Goal: Information Seeking & Learning: Learn about a topic

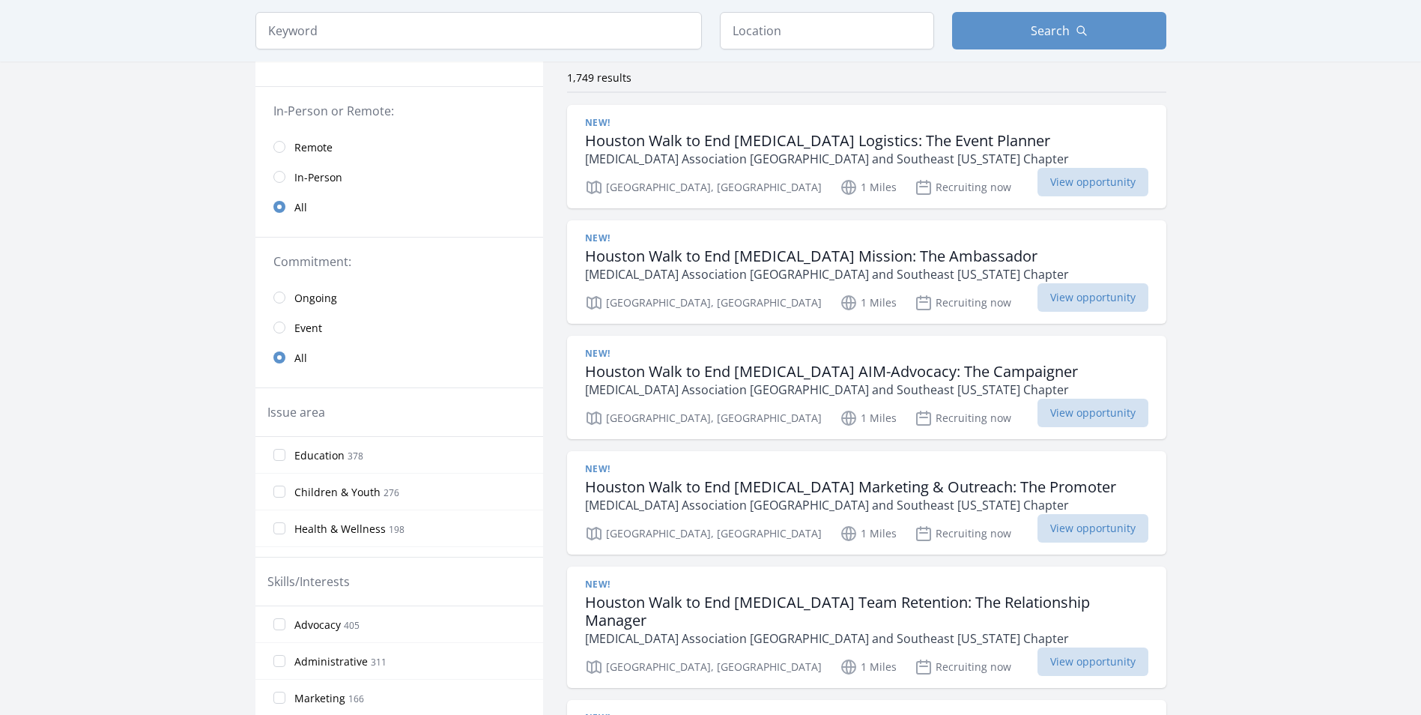
scroll to position [150, 0]
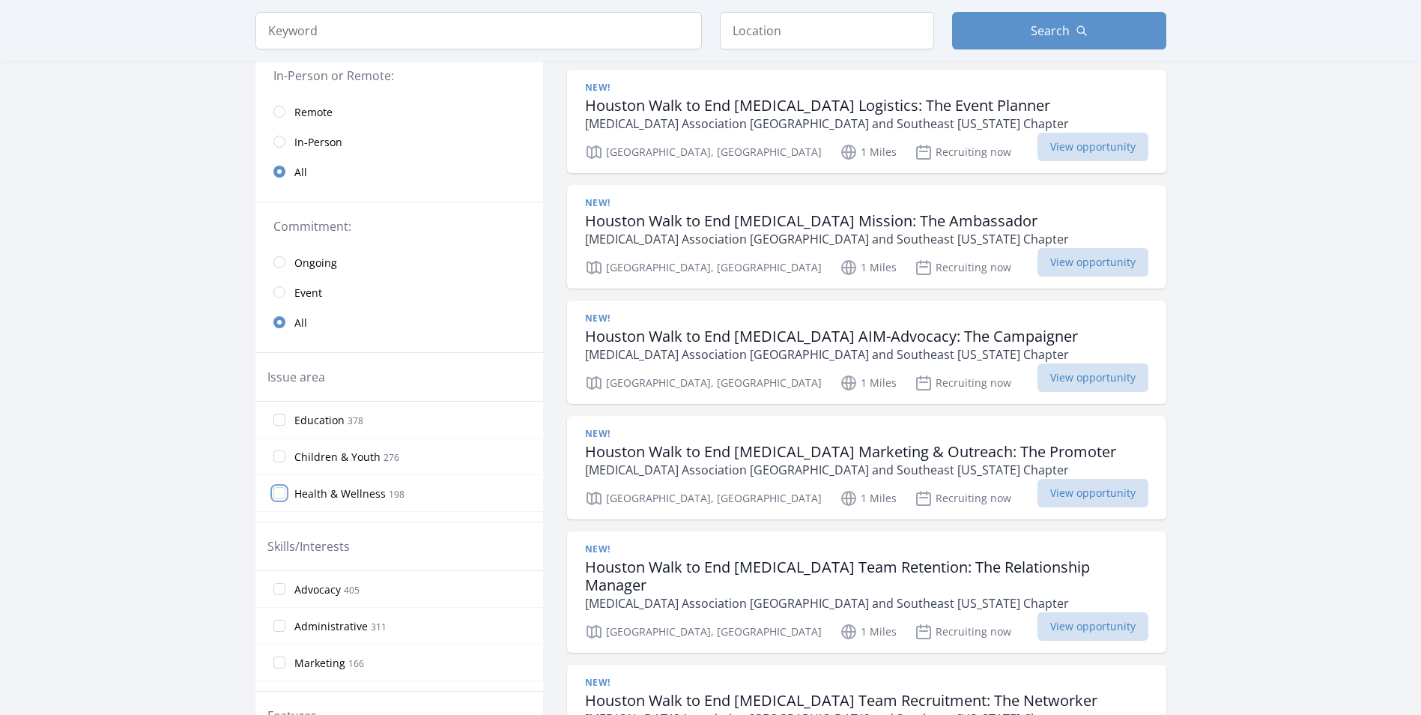
click at [278, 494] on input "Health & Wellness 198" at bounding box center [279, 493] width 12 height 12
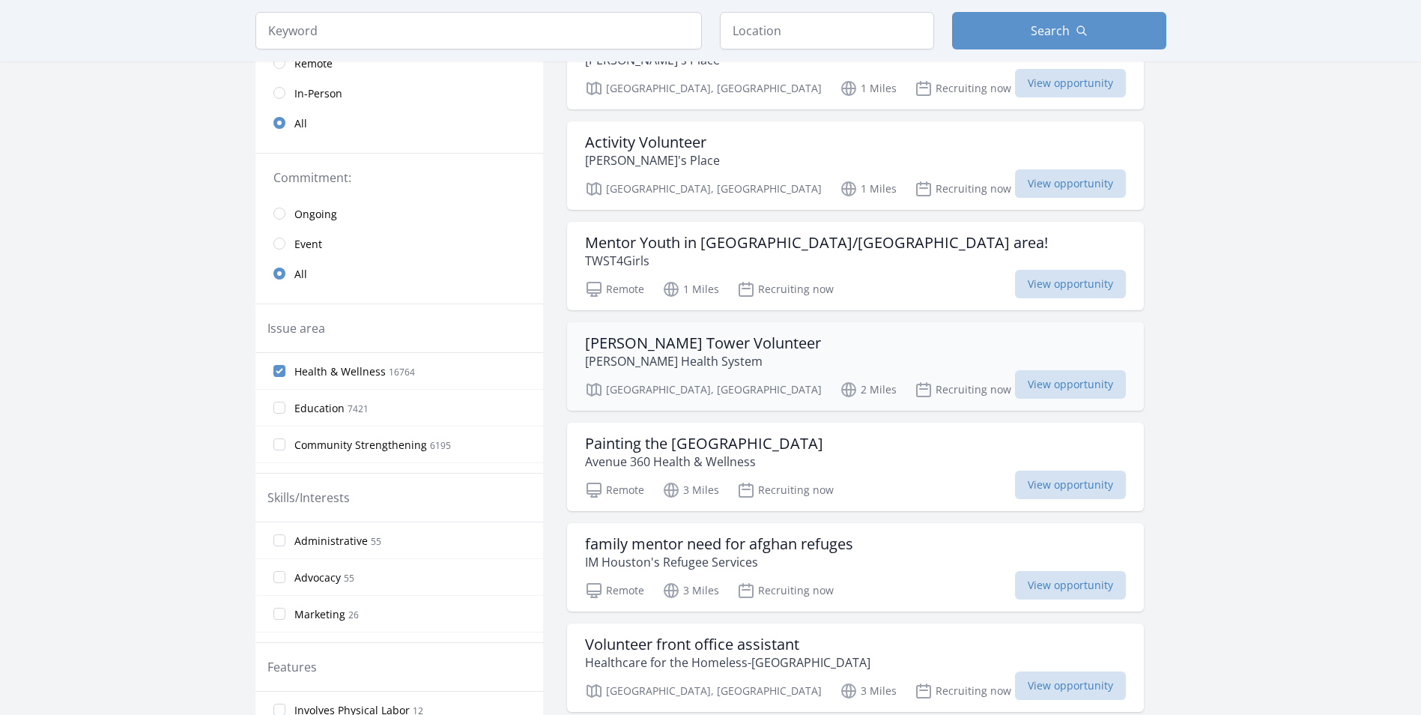
scroll to position [225, 0]
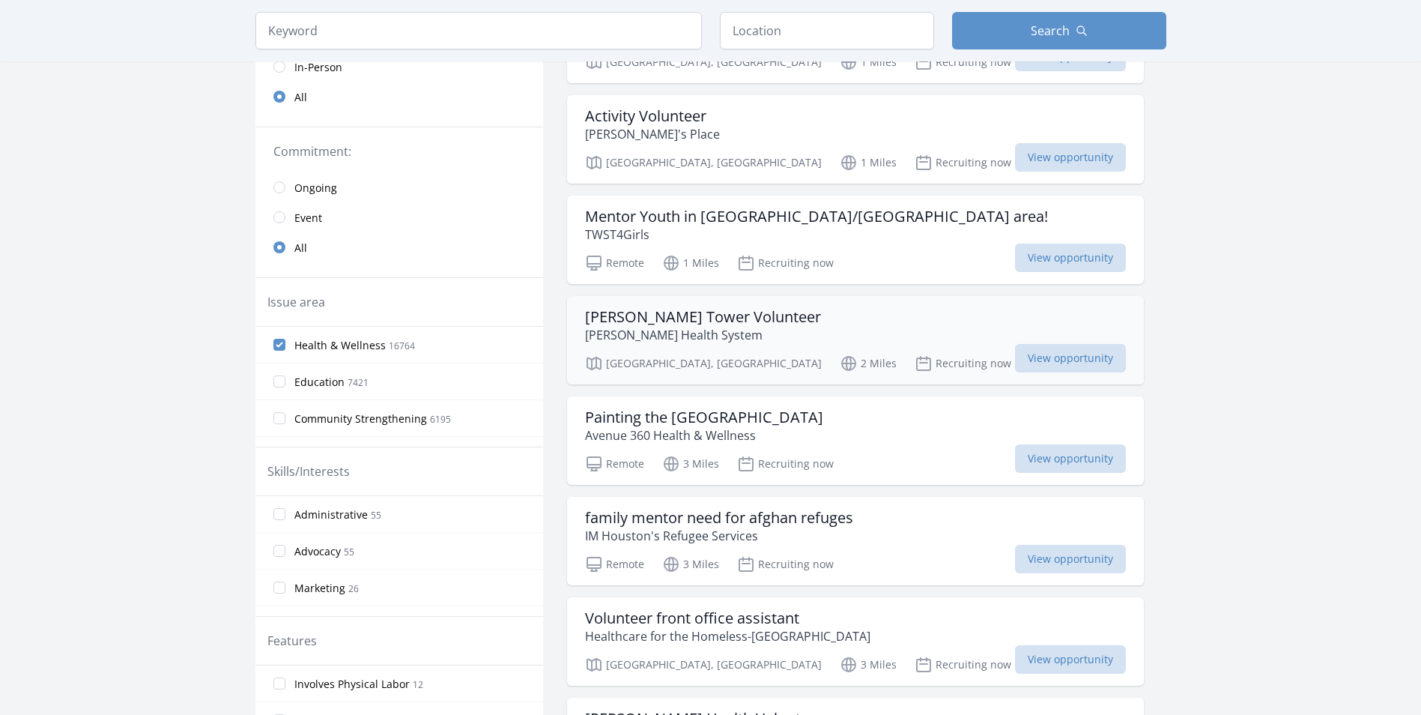
click at [671, 322] on h3 "Ben Taub Tower Volunteer" at bounding box center [703, 317] width 236 height 18
click at [282, 348] on input "Health & Wellness 16764" at bounding box center [279, 345] width 12 height 12
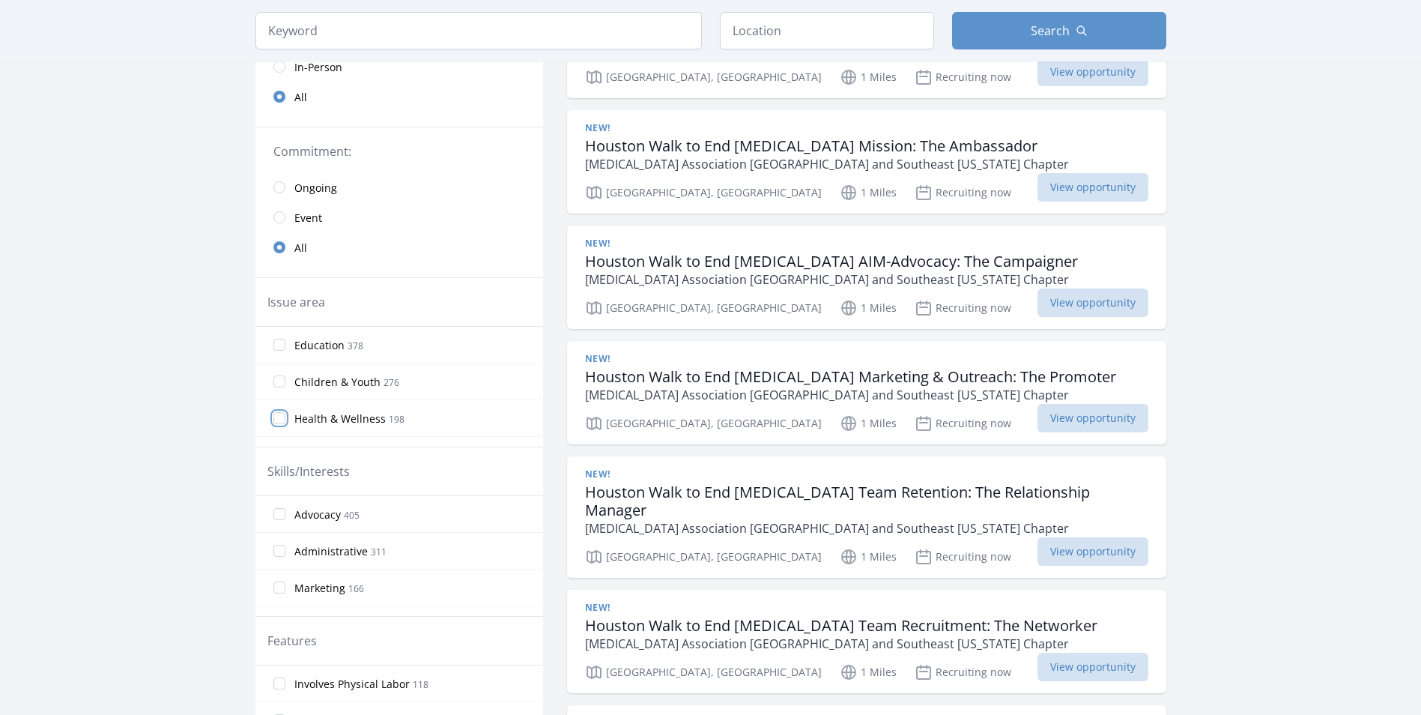
click at [281, 414] on input "Health & Wellness 198" at bounding box center [279, 418] width 12 height 12
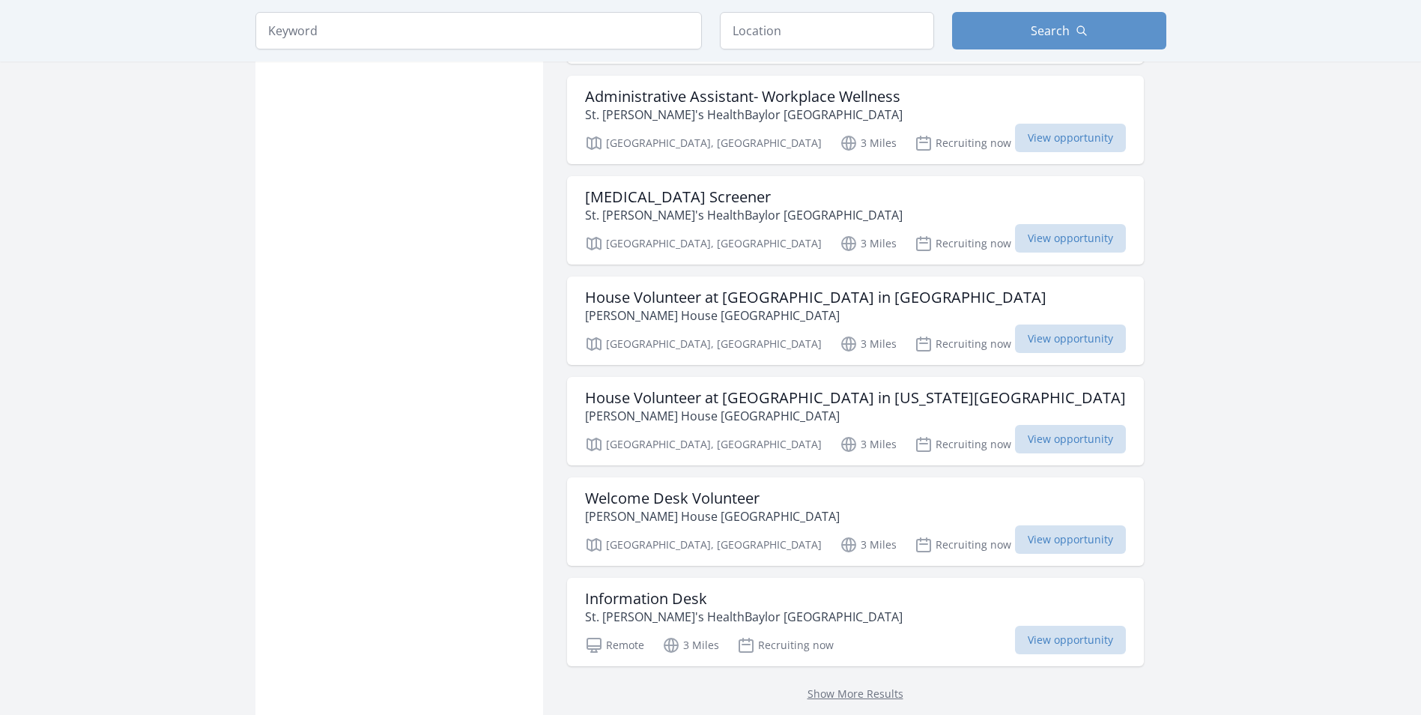
scroll to position [1573, 0]
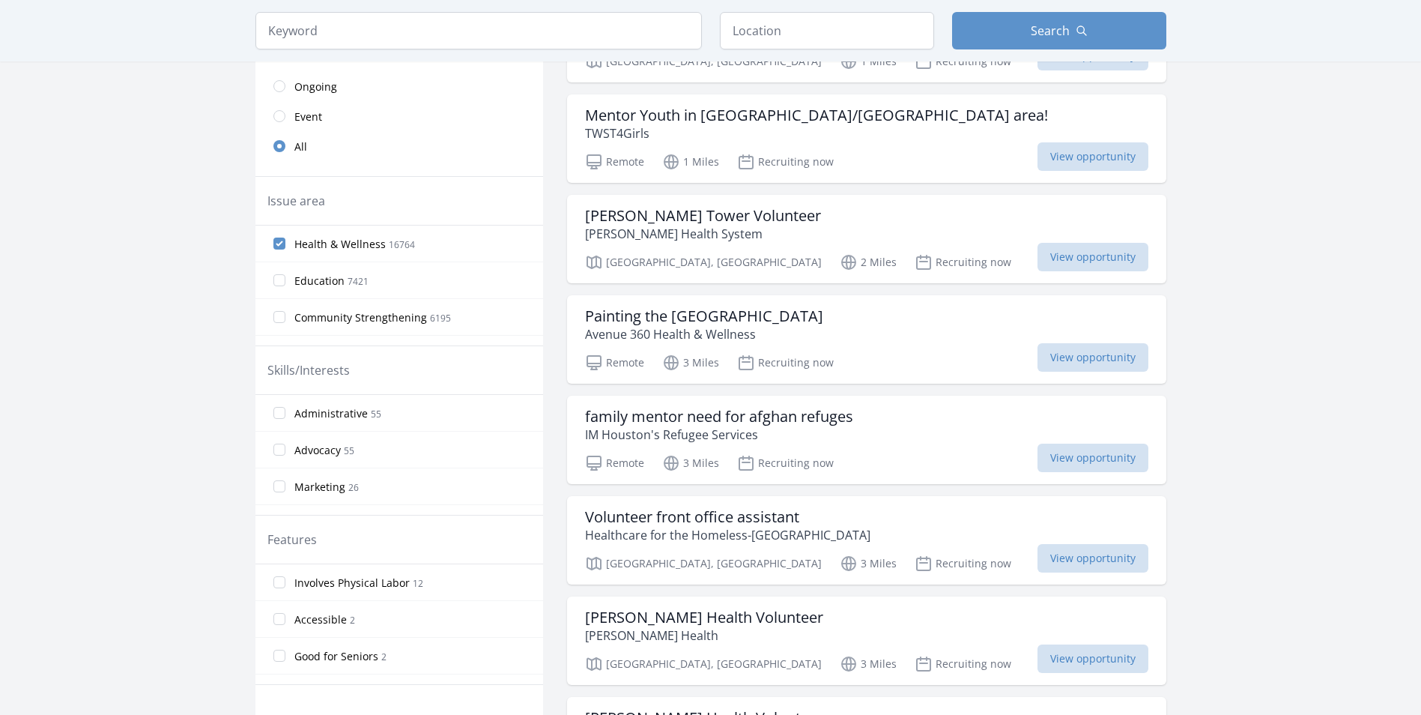
scroll to position [300, 0]
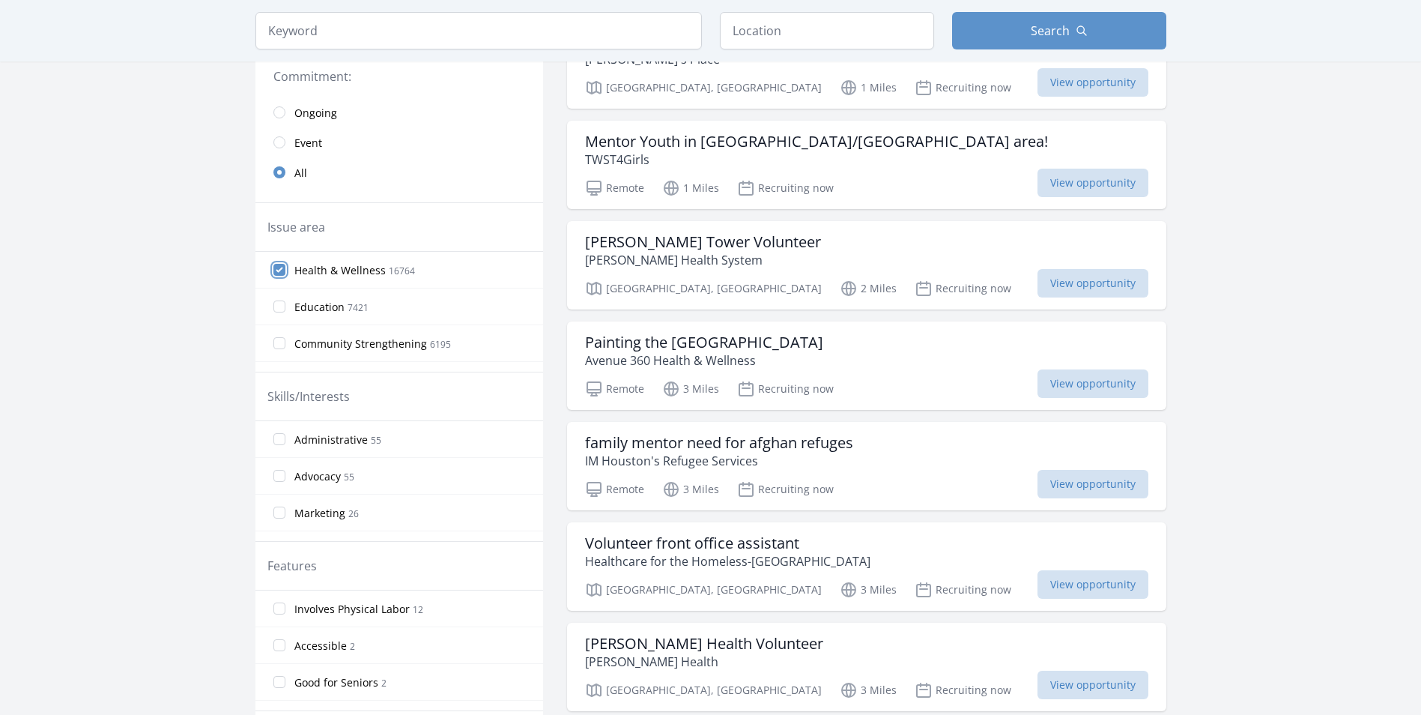
click at [276, 269] on input "Health & Wellness 16764" at bounding box center [279, 270] width 12 height 12
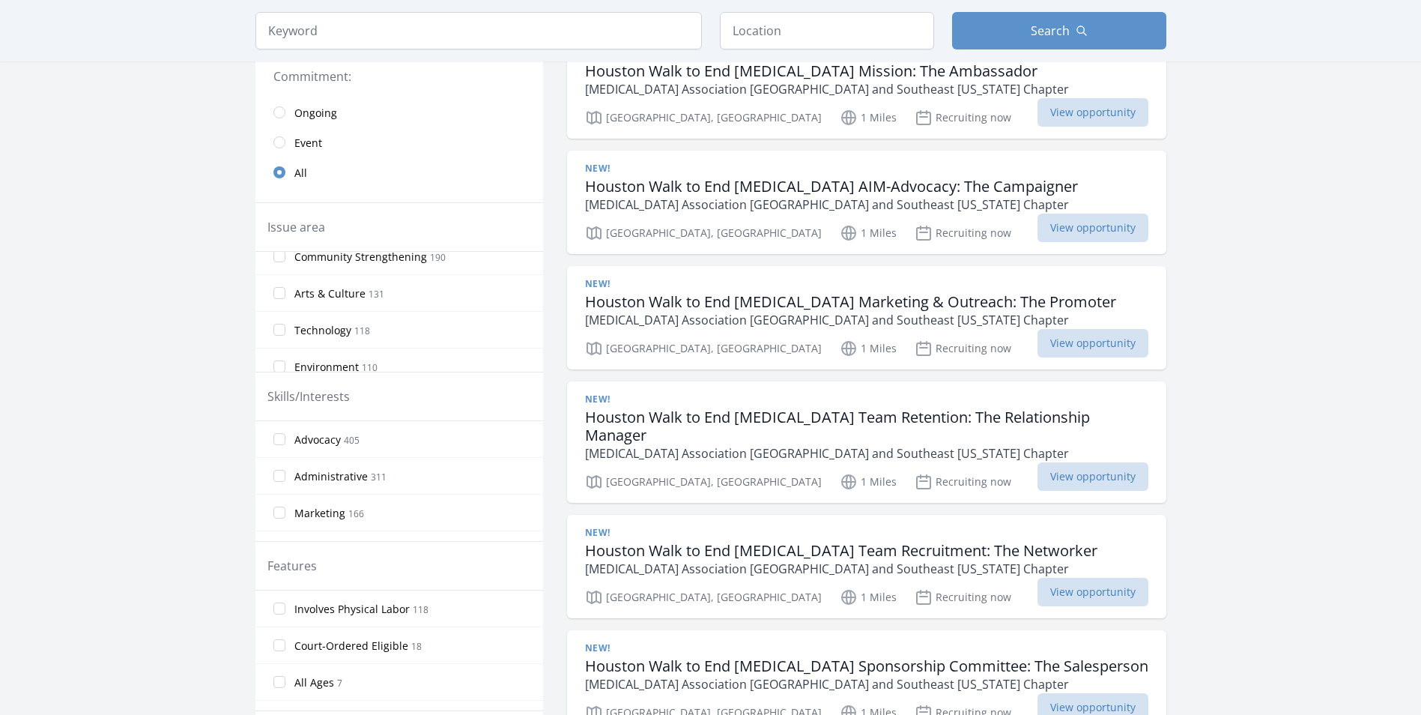
scroll to position [150, 0]
click at [279, 345] on input "Environment 110" at bounding box center [279, 340] width 12 height 12
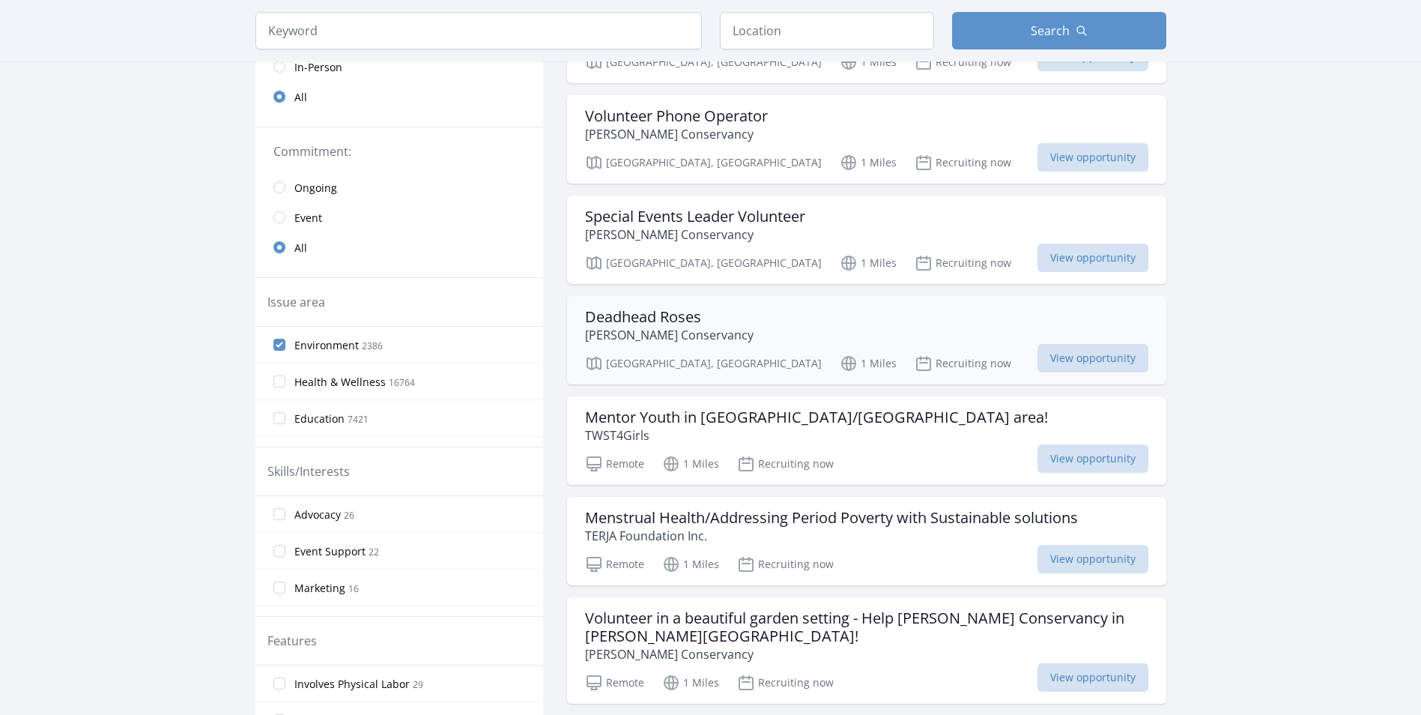
scroll to position [300, 0]
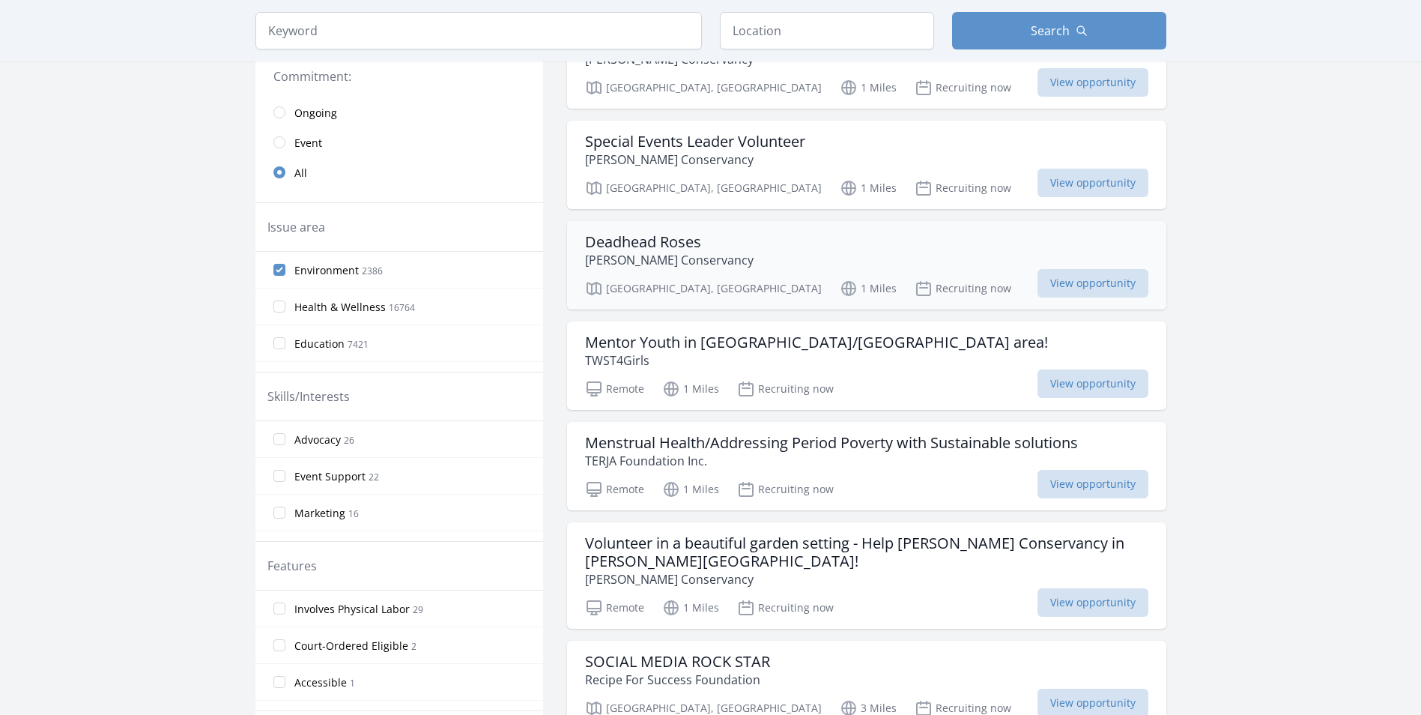
click at [650, 241] on h3 "Deadhead Roses" at bounding box center [669, 242] width 169 height 18
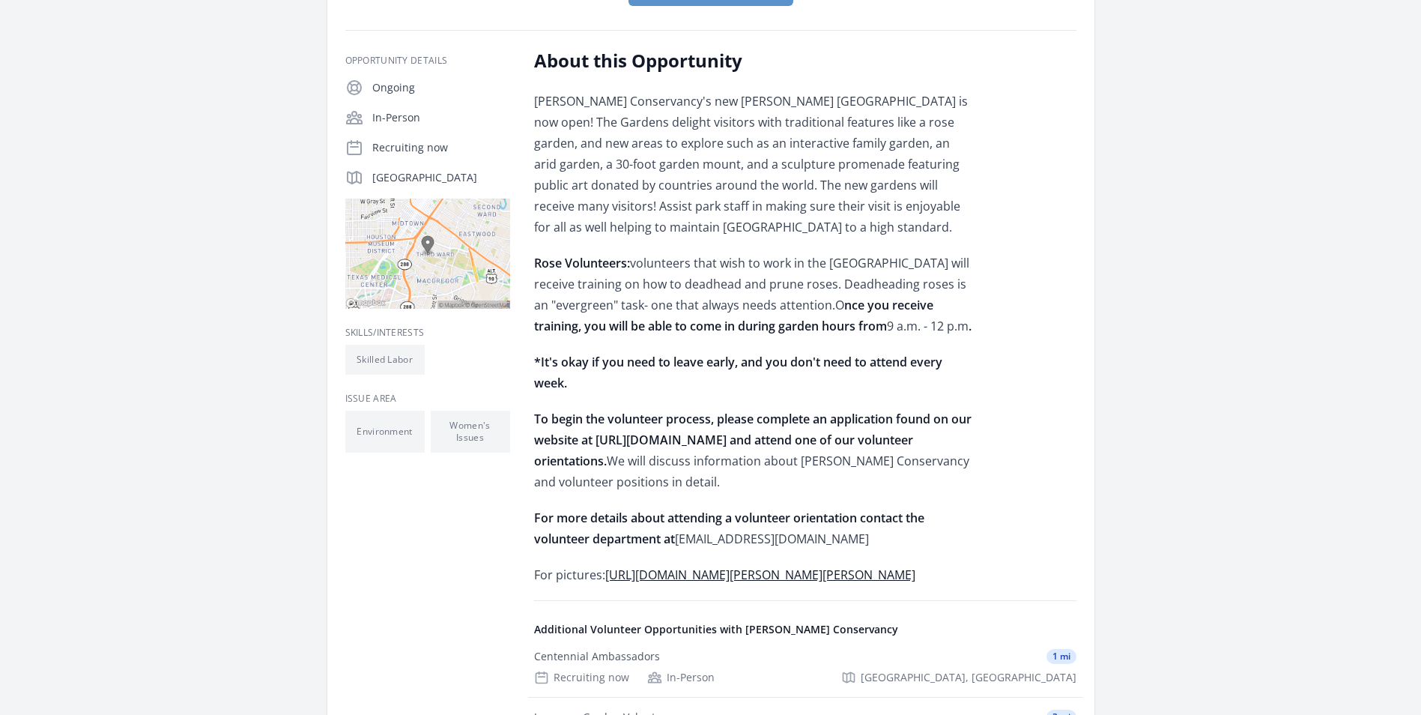
scroll to position [300, 0]
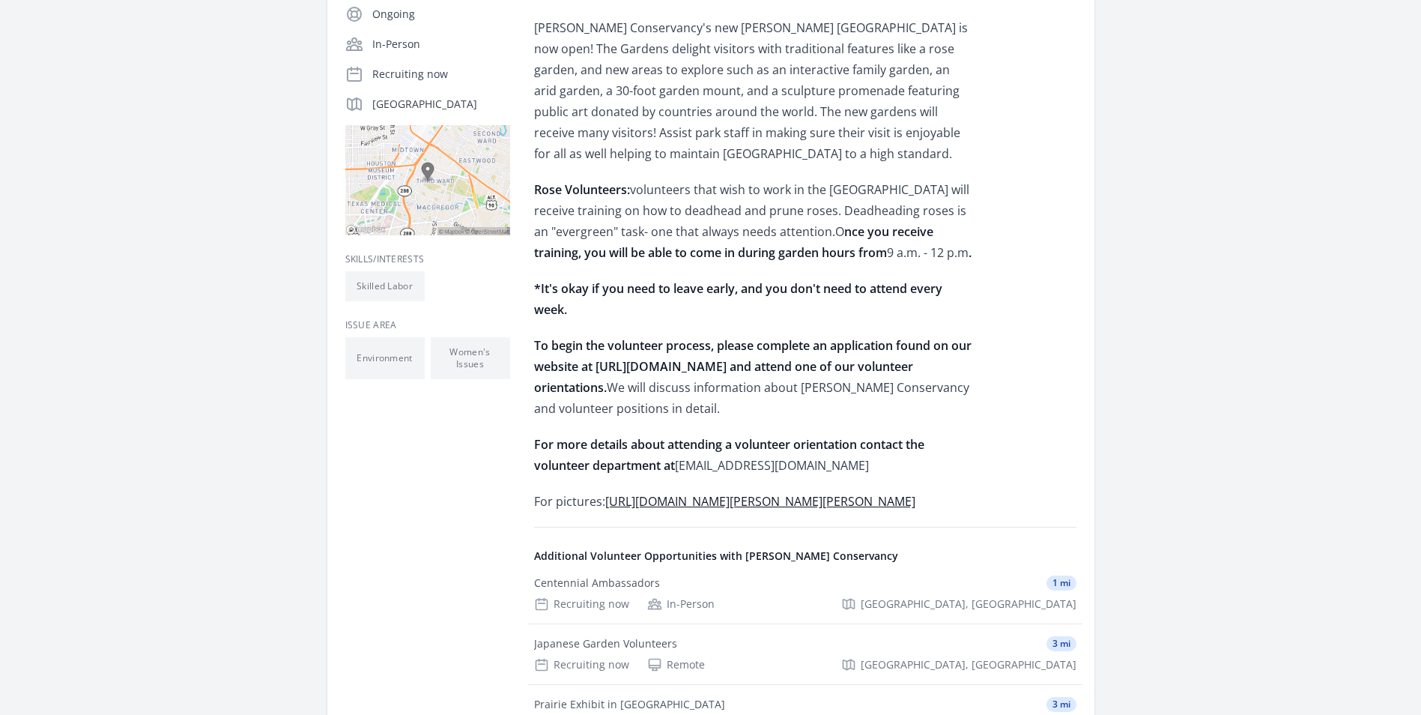
click at [766, 509] on link "http://www.hermannpark.org/centennial-year/mcgovern-centennial-gardens-cherie-f…" at bounding box center [760, 501] width 310 height 16
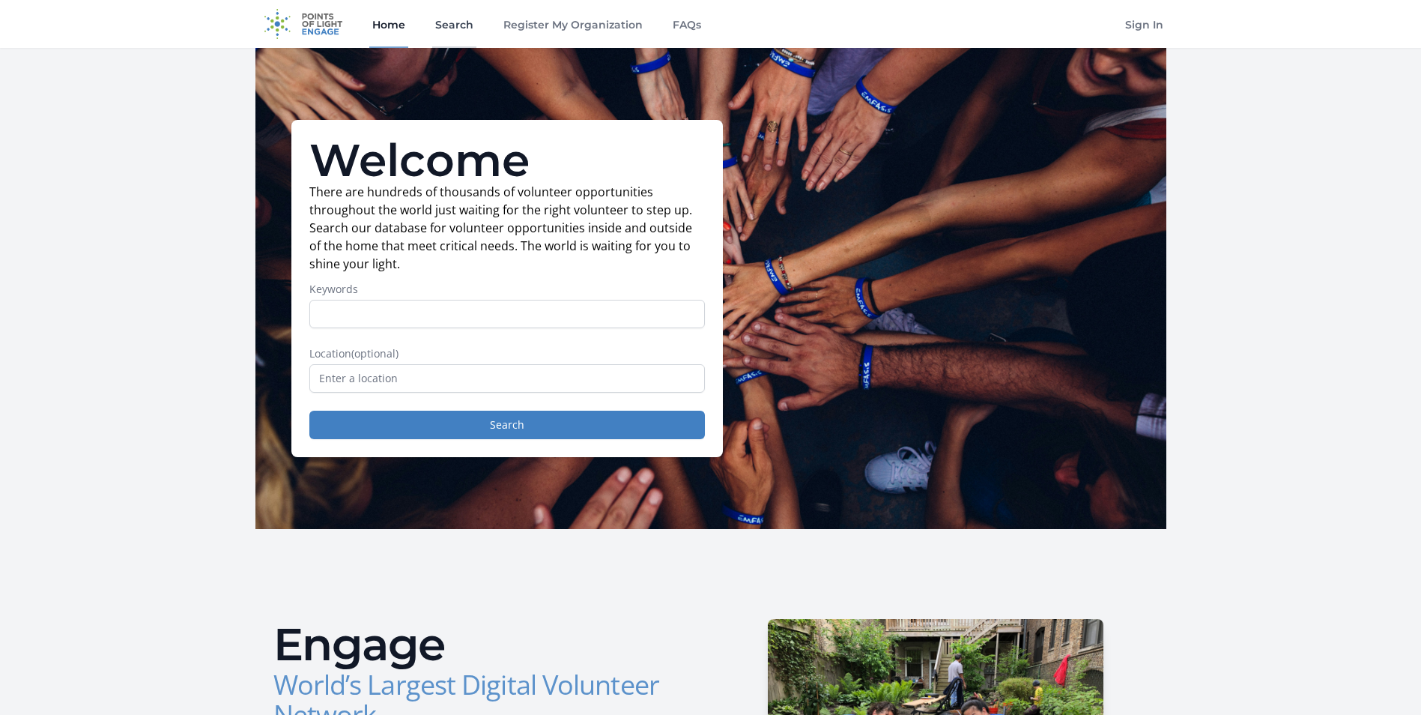
click at [443, 7] on link "Search" at bounding box center [454, 24] width 44 height 48
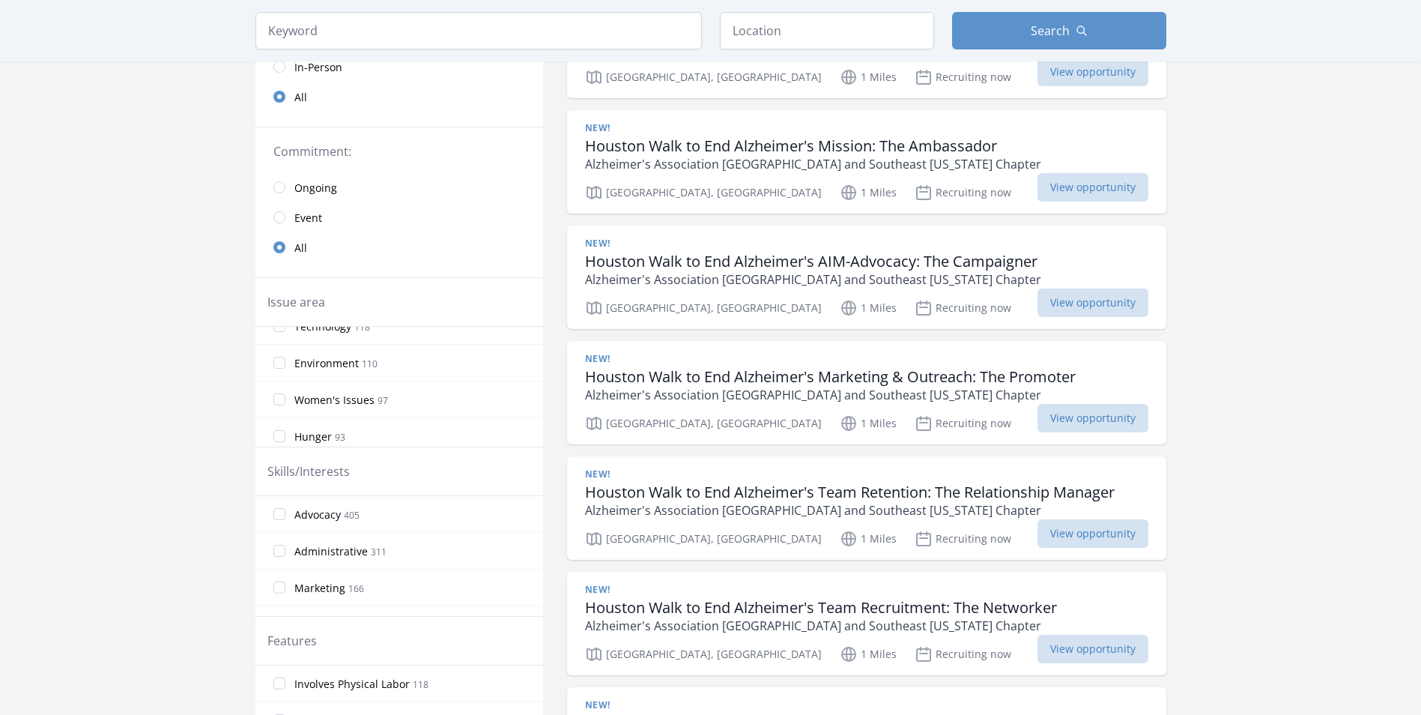
scroll to position [225, 0]
click at [285, 339] on label "Environment 110" at bounding box center [399, 340] width 288 height 30
click at [285, 339] on input "Environment 110" at bounding box center [279, 340] width 12 height 12
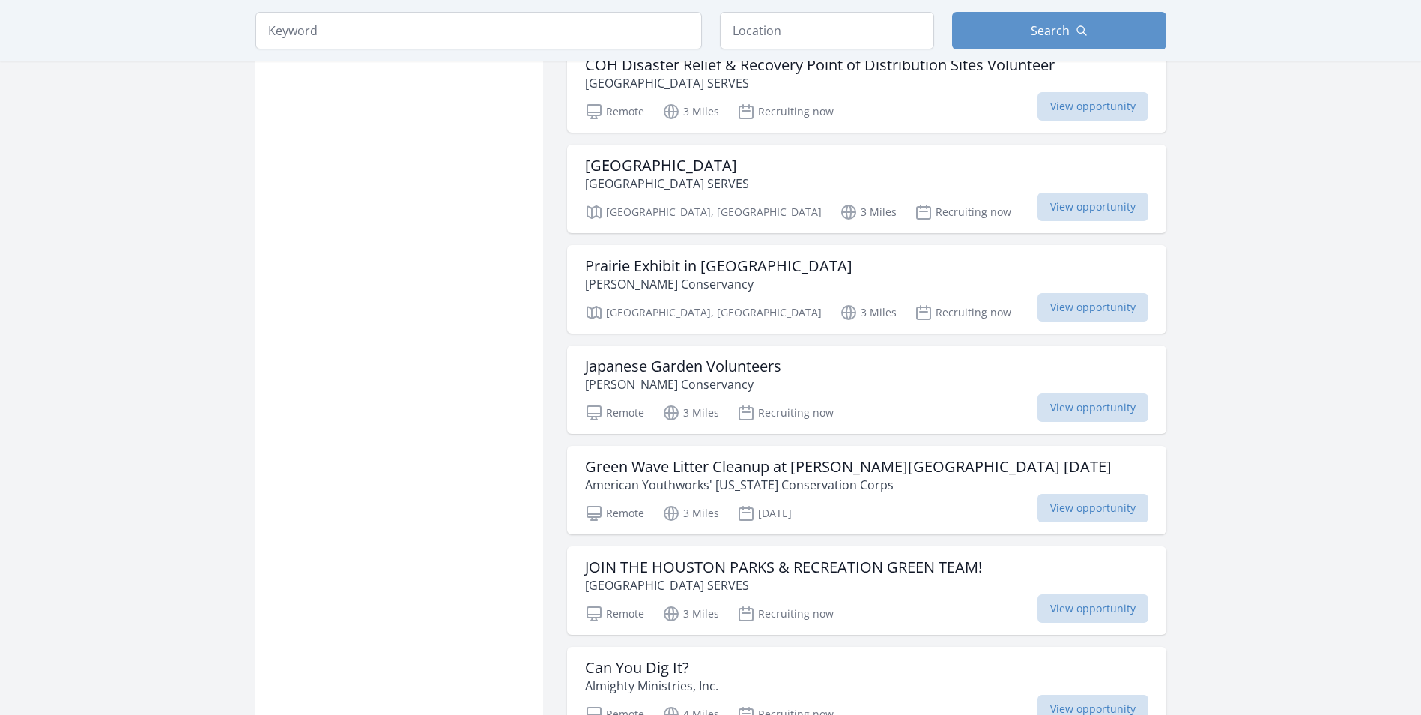
scroll to position [1573, 0]
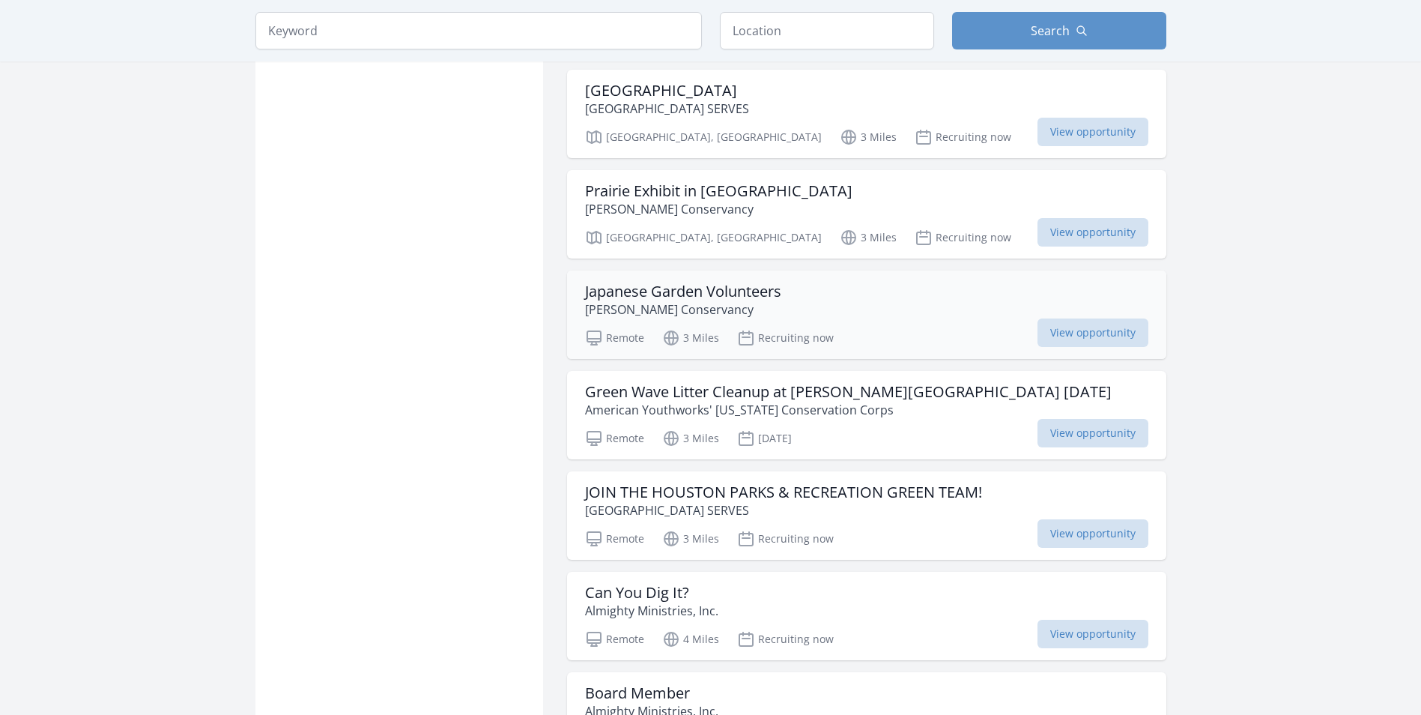
click at [757, 287] on h3 "Japanese Garden Volunteers" at bounding box center [683, 291] width 196 height 18
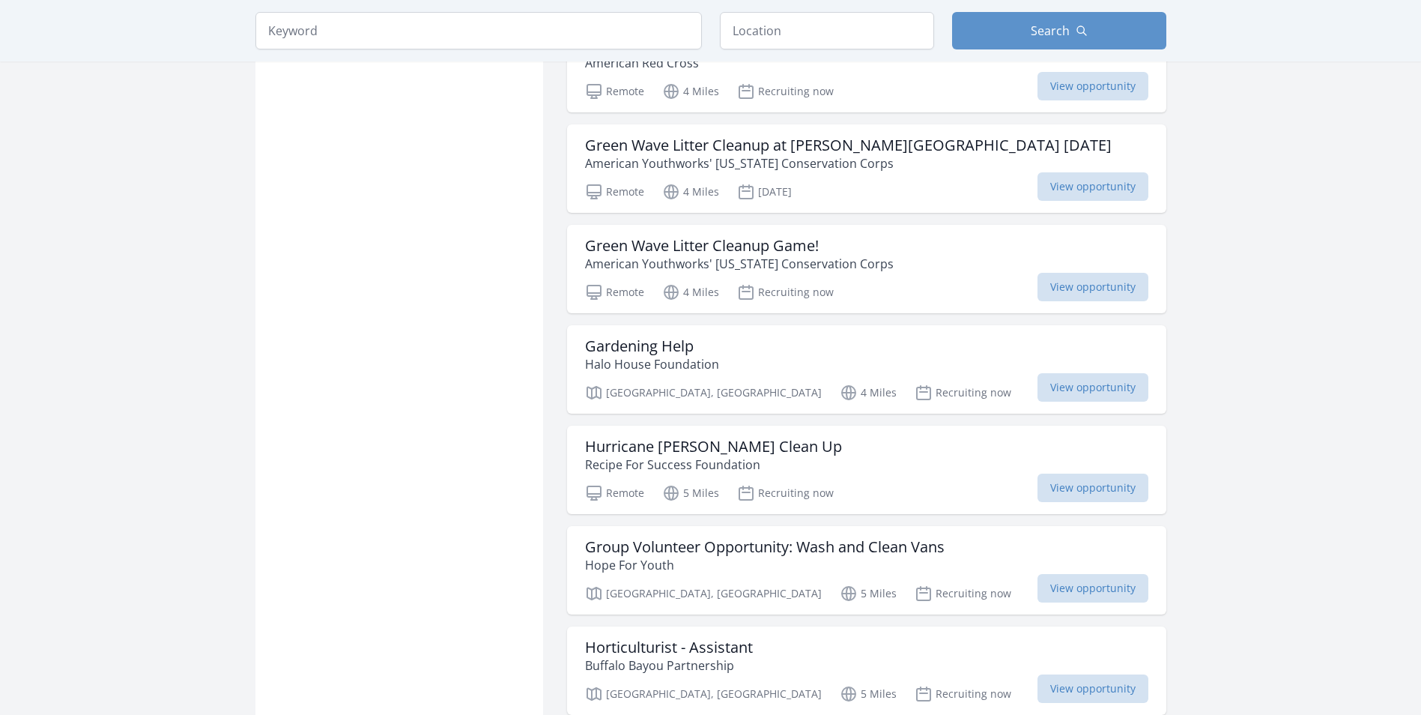
scroll to position [2398, 0]
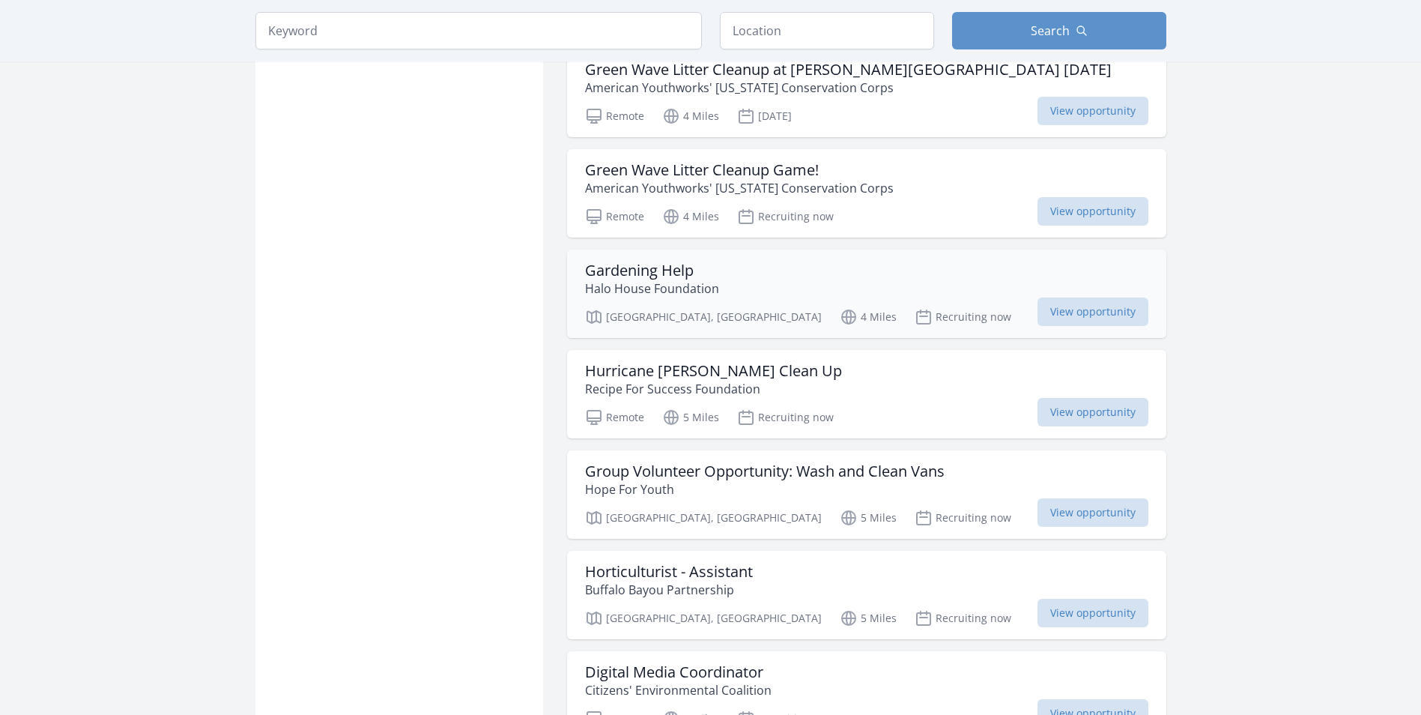
click at [643, 276] on h3 "Gardening Help" at bounding box center [652, 270] width 134 height 18
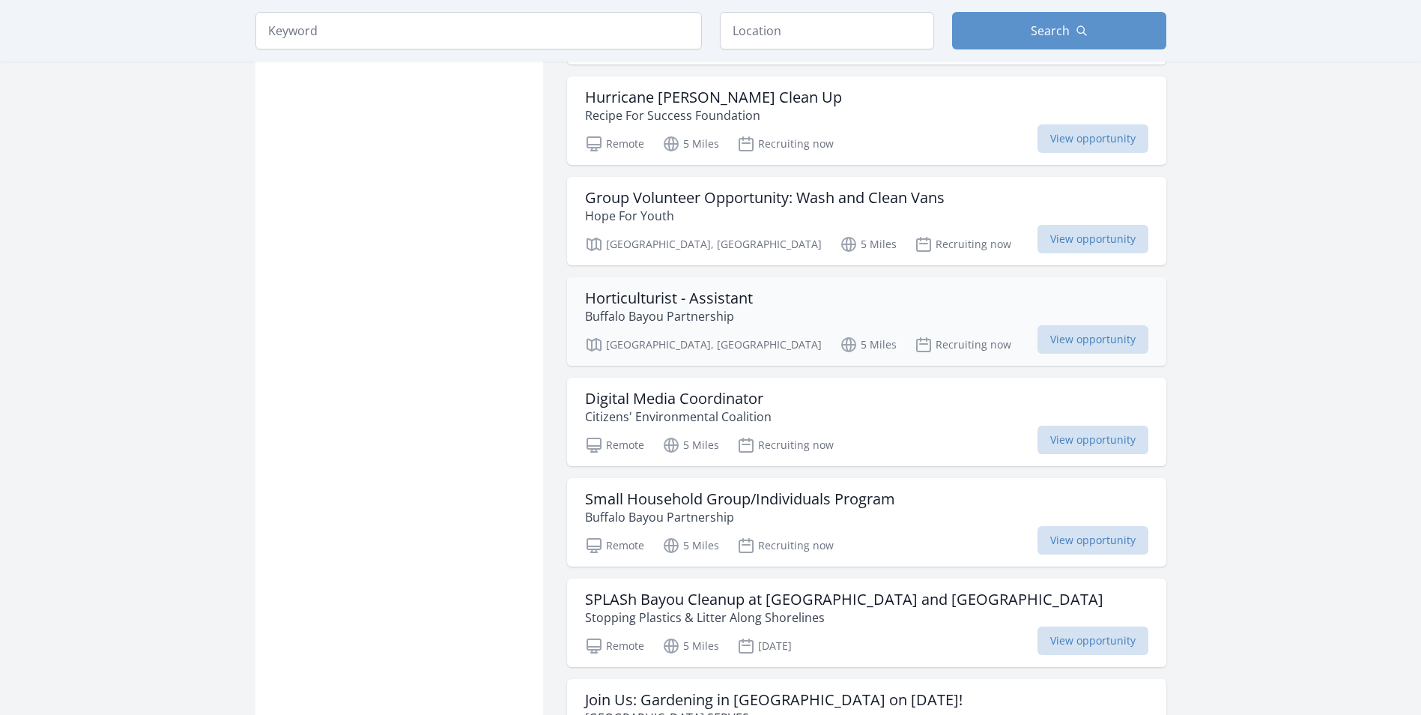
scroll to position [2697, 0]
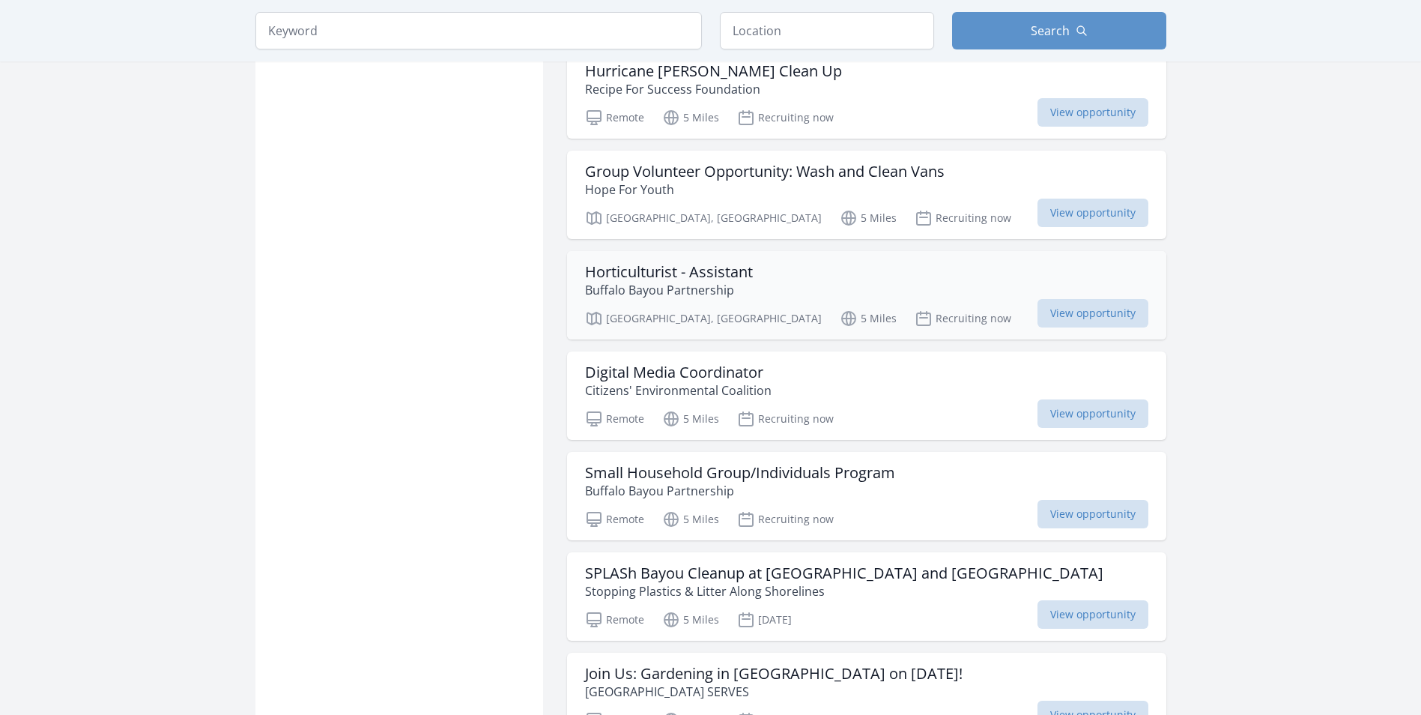
click at [641, 276] on h3 "Horticulturist - Assistant" at bounding box center [669, 272] width 168 height 18
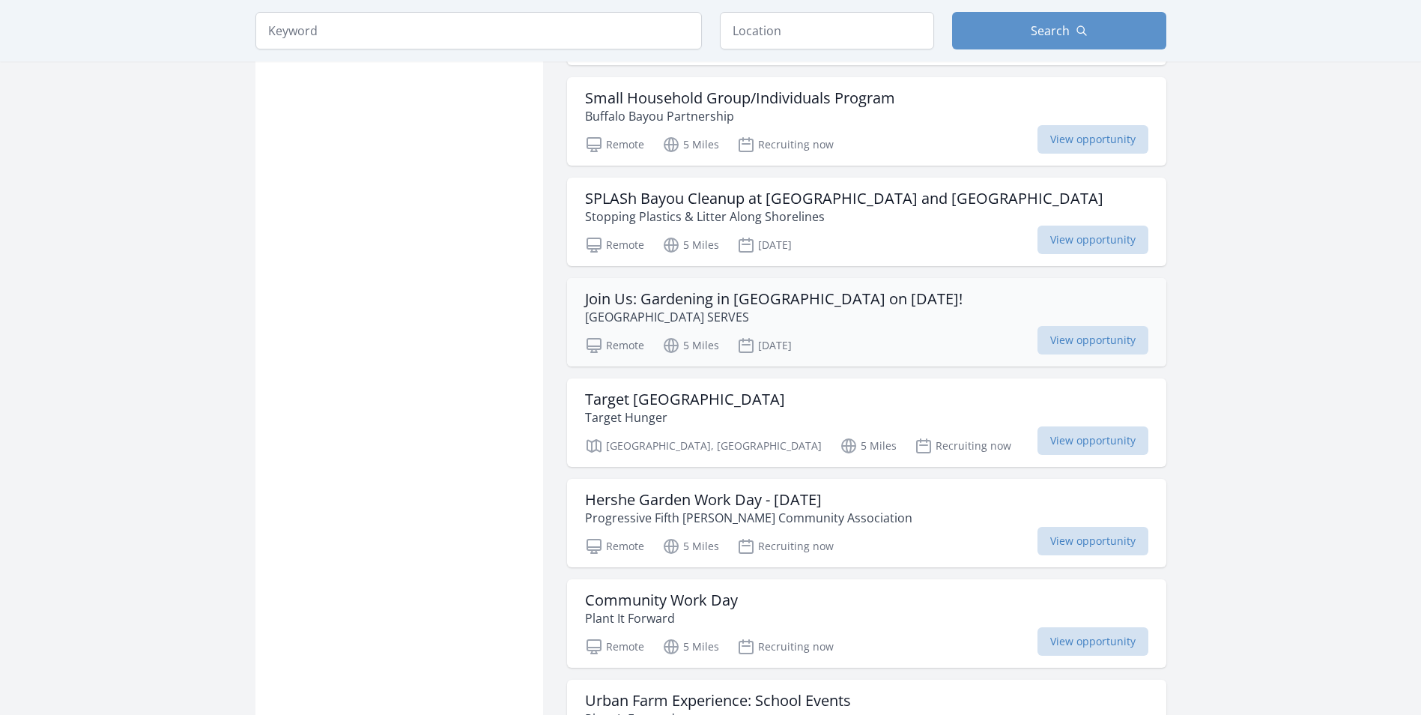
scroll to position [3147, 0]
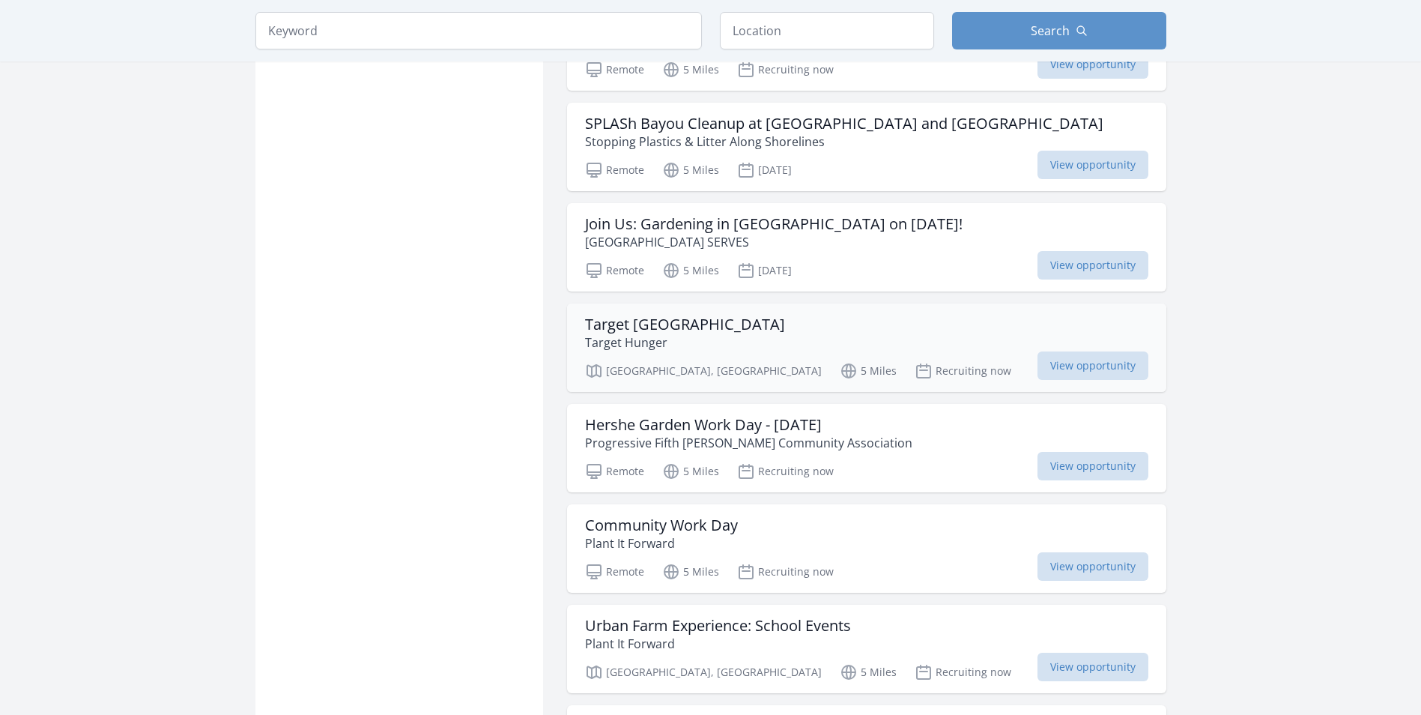
click at [709, 334] on p "Target Hunger" at bounding box center [685, 342] width 200 height 18
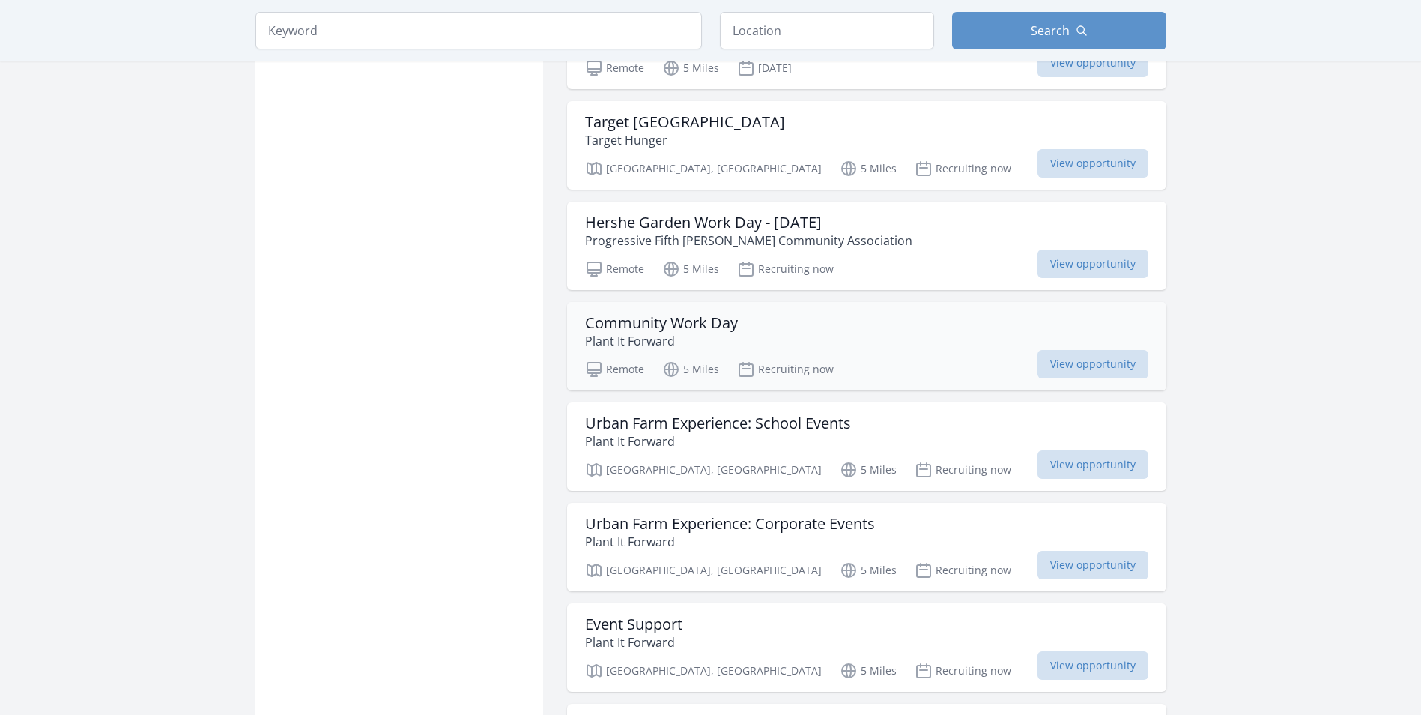
scroll to position [3372, 0]
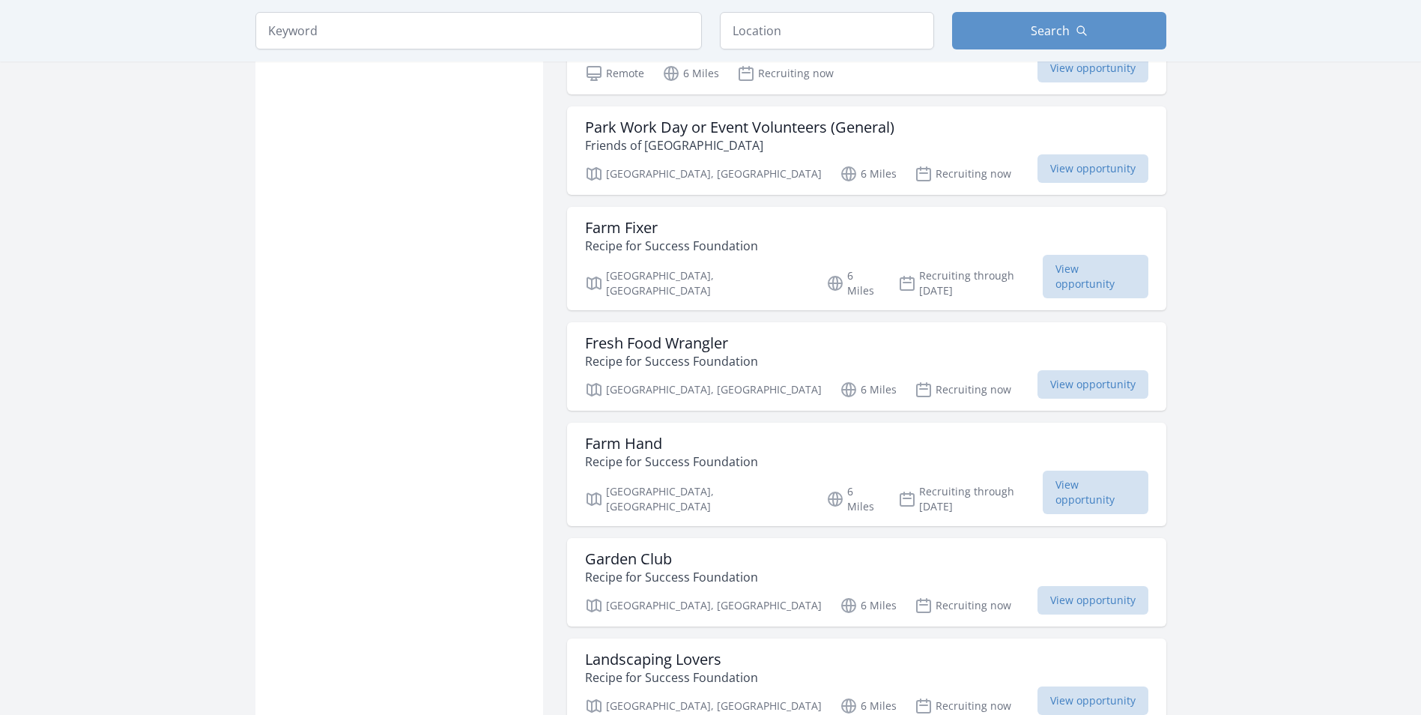
scroll to position [5469, 0]
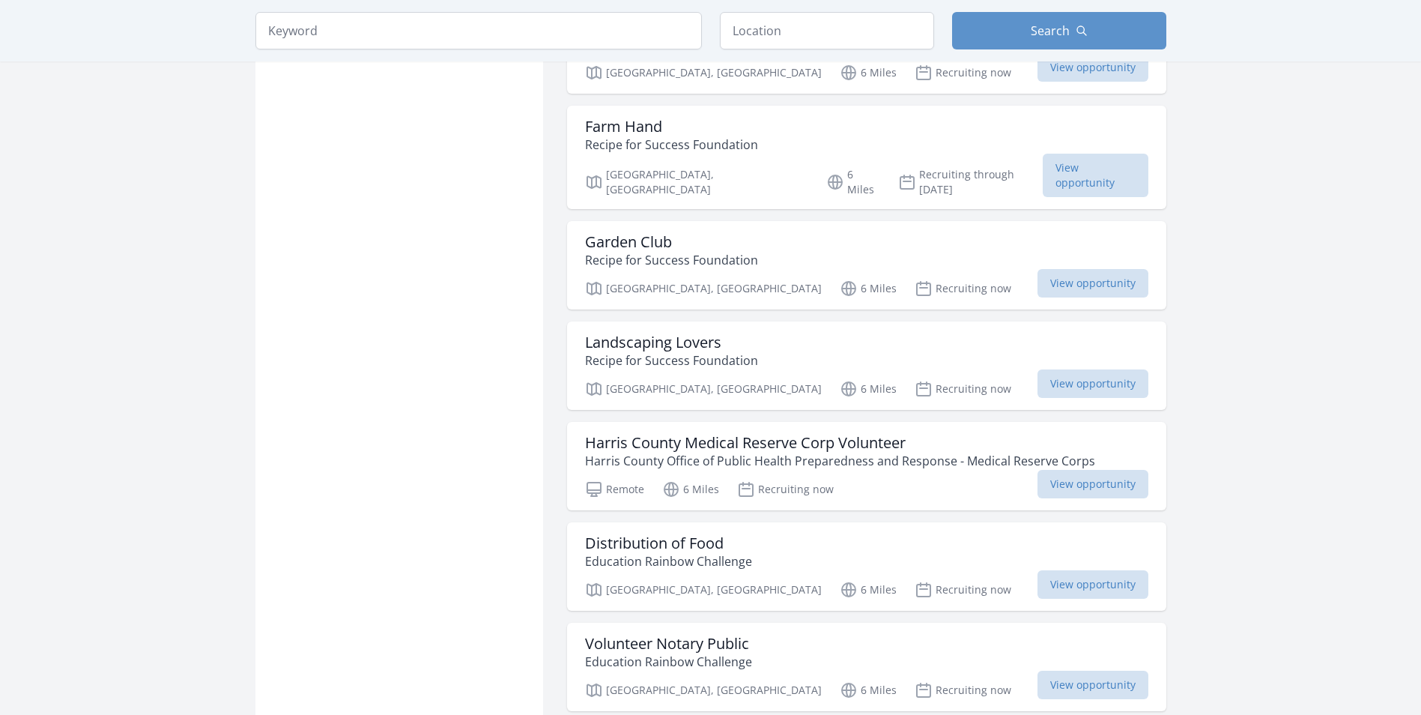
scroll to position [5844, 0]
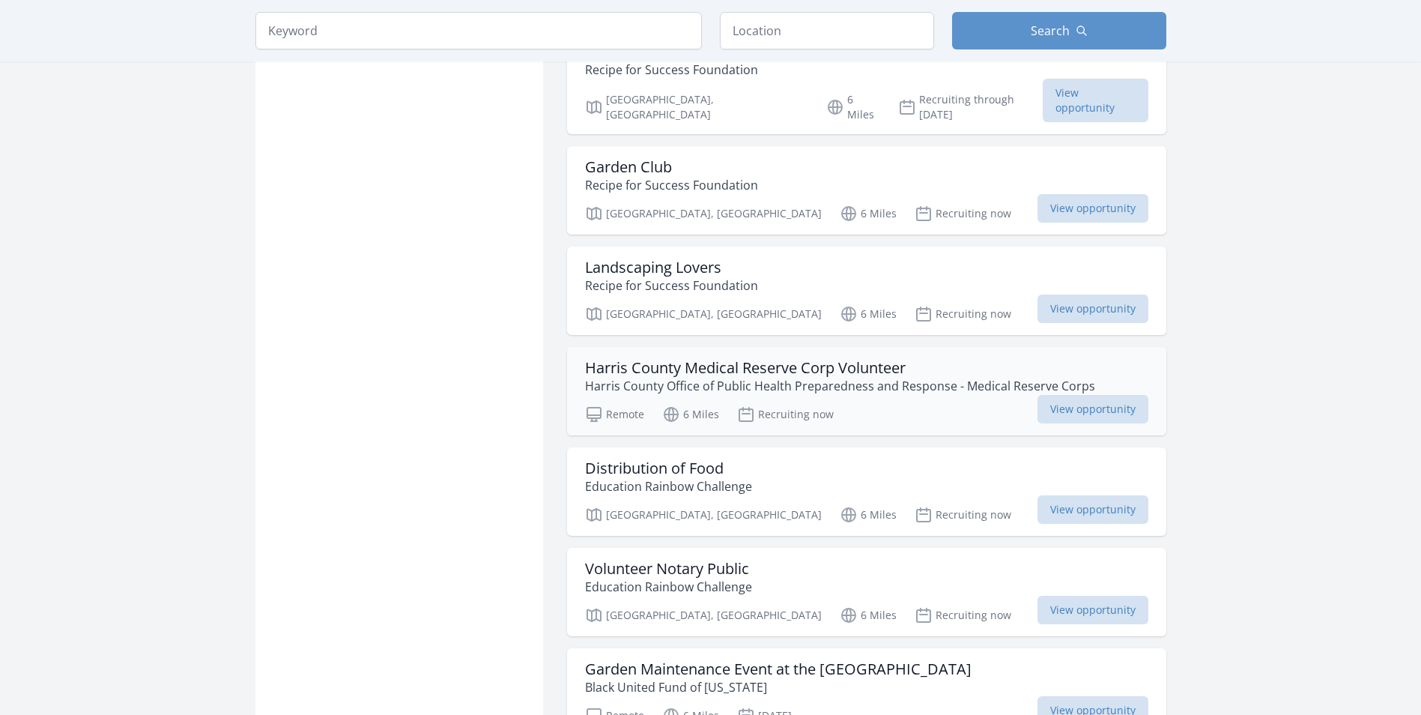
click at [636, 359] on h3 "Harris County Medical Reserve Corp Volunteer" at bounding box center [840, 368] width 510 height 18
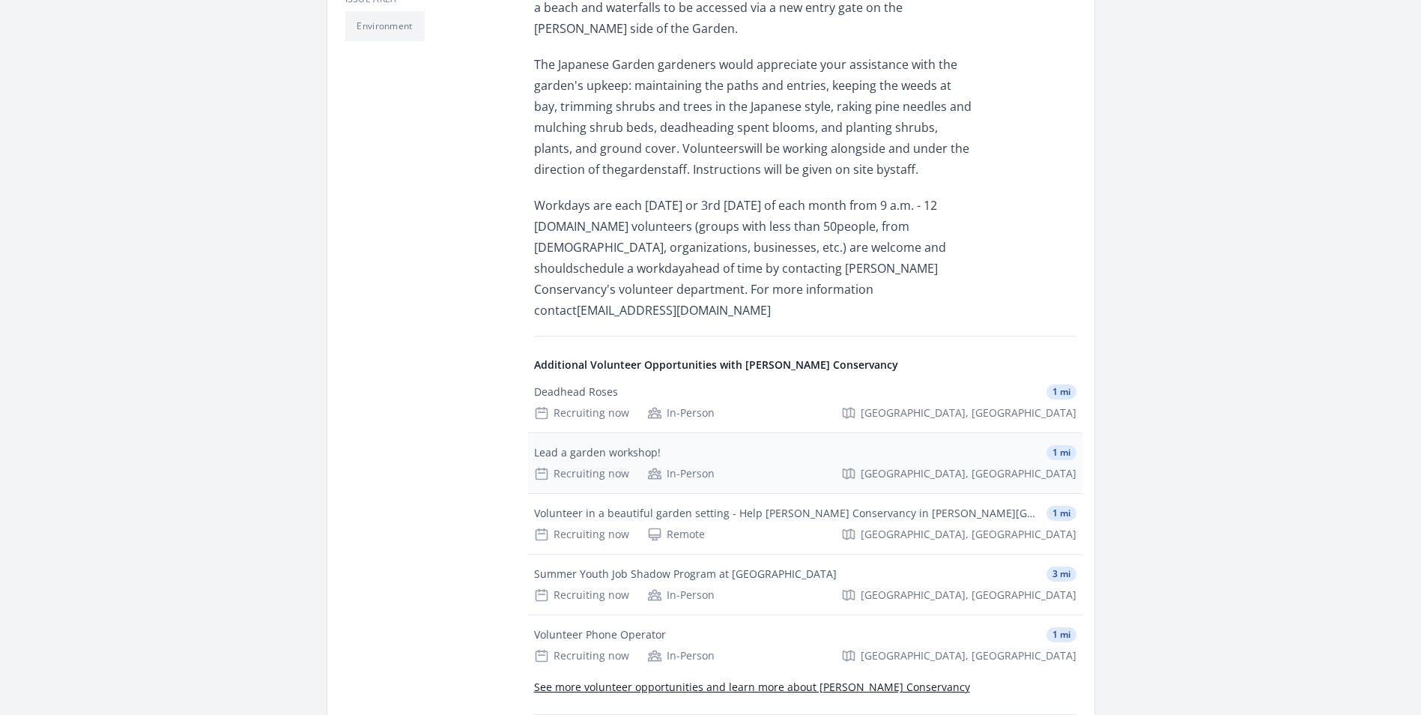
scroll to position [674, 0]
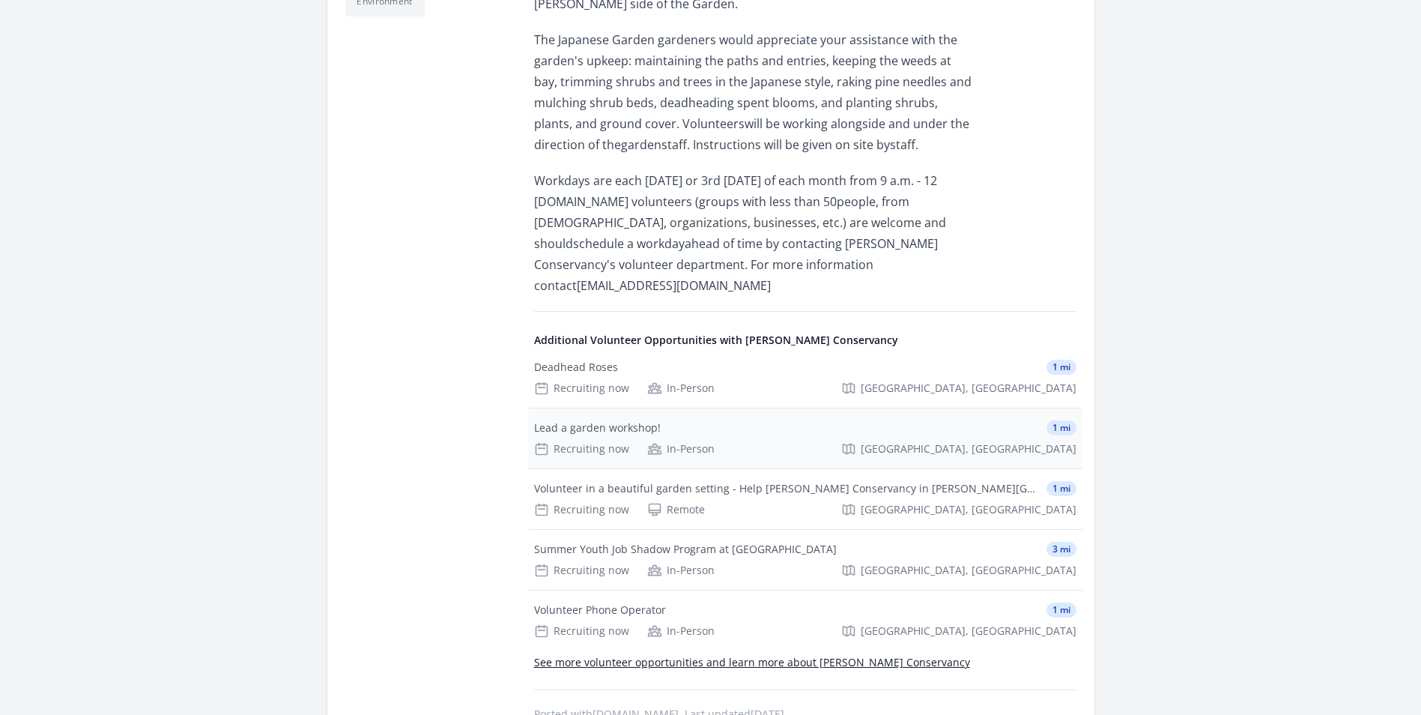
click at [639, 420] on div "Lead a garden workshop!" at bounding box center [597, 427] width 127 height 15
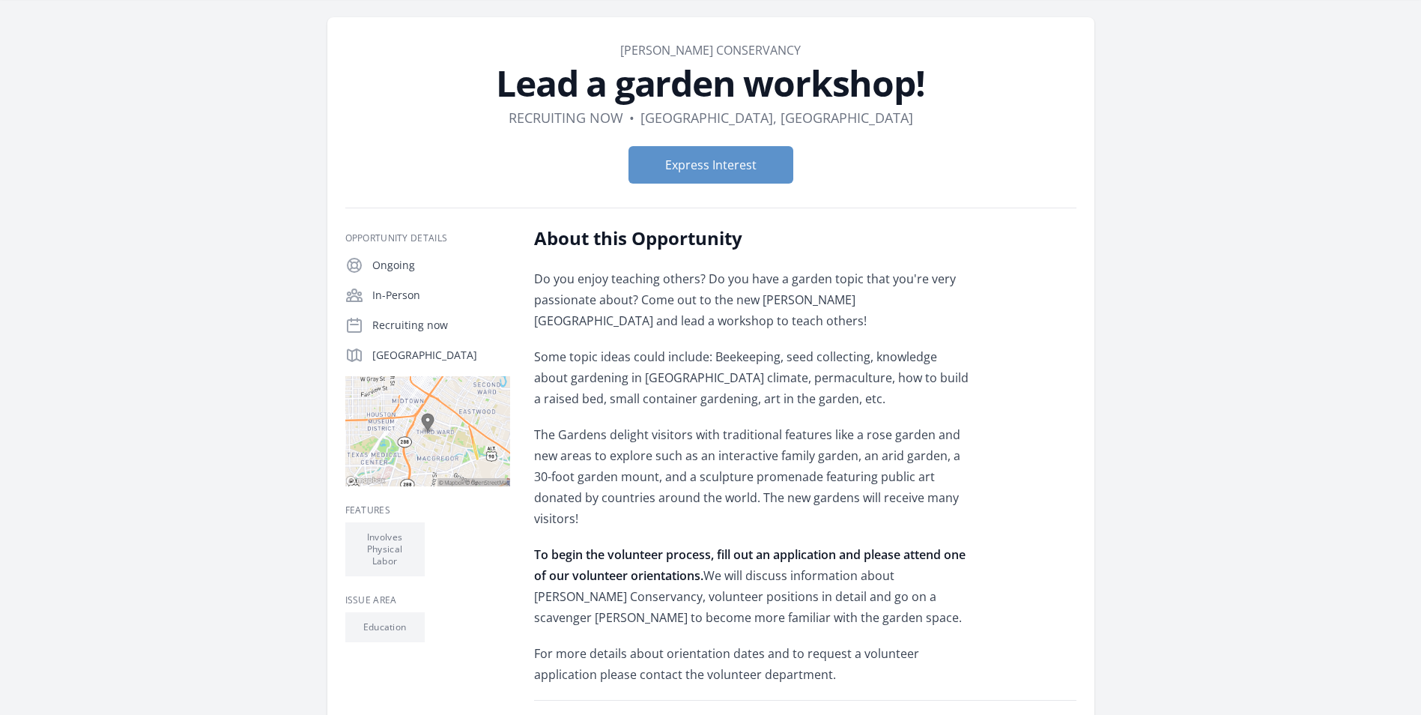
scroll to position [75, 0]
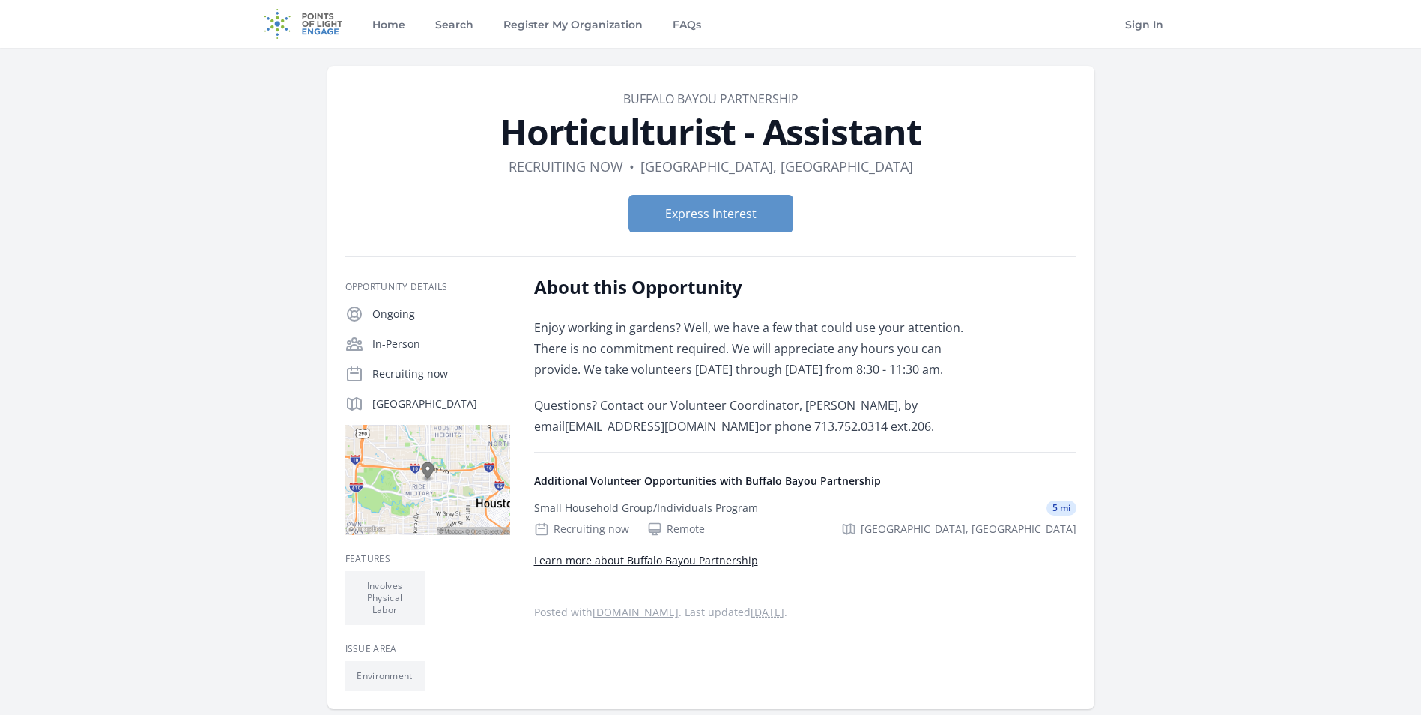
click at [627, 559] on link "Learn more about Buffalo Bayou Partnership" at bounding box center [646, 560] width 224 height 14
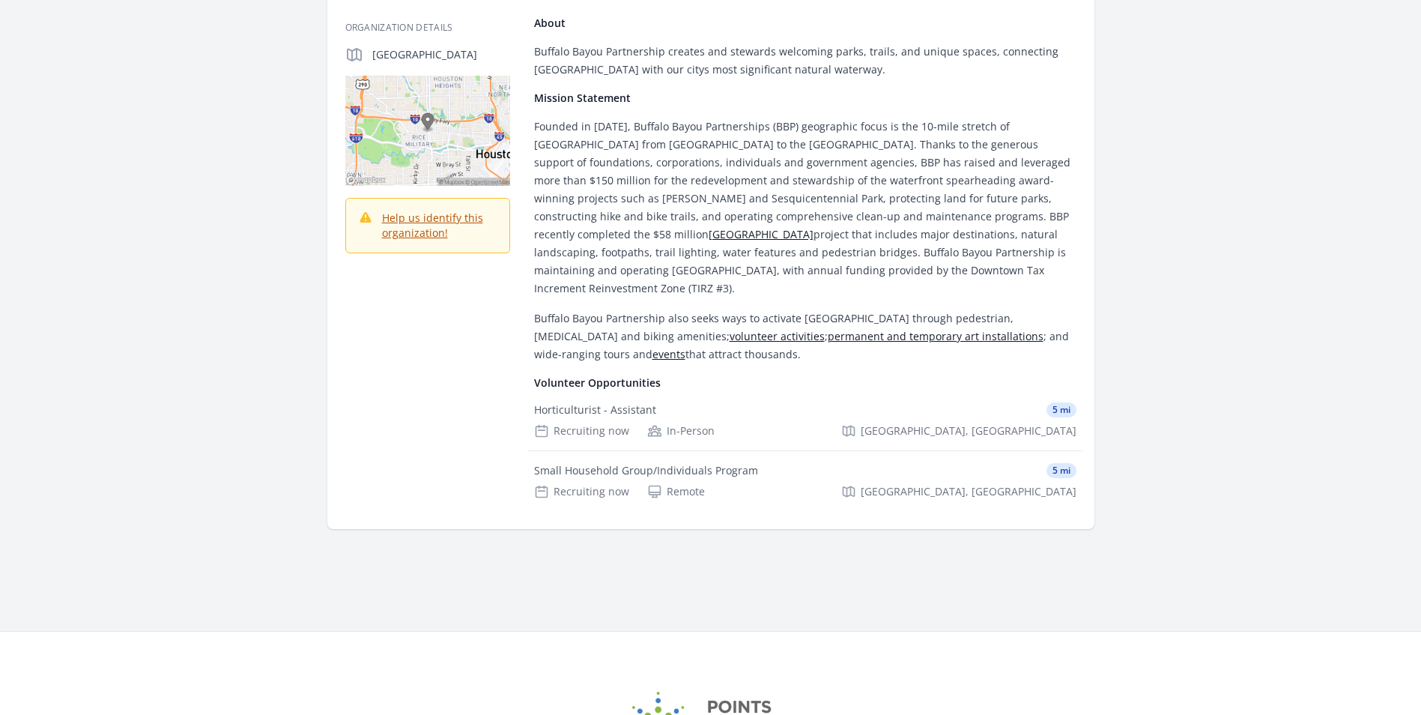
scroll to position [225, 0]
click at [617, 401] on div "Horticulturist - Assistant" at bounding box center [595, 408] width 122 height 15
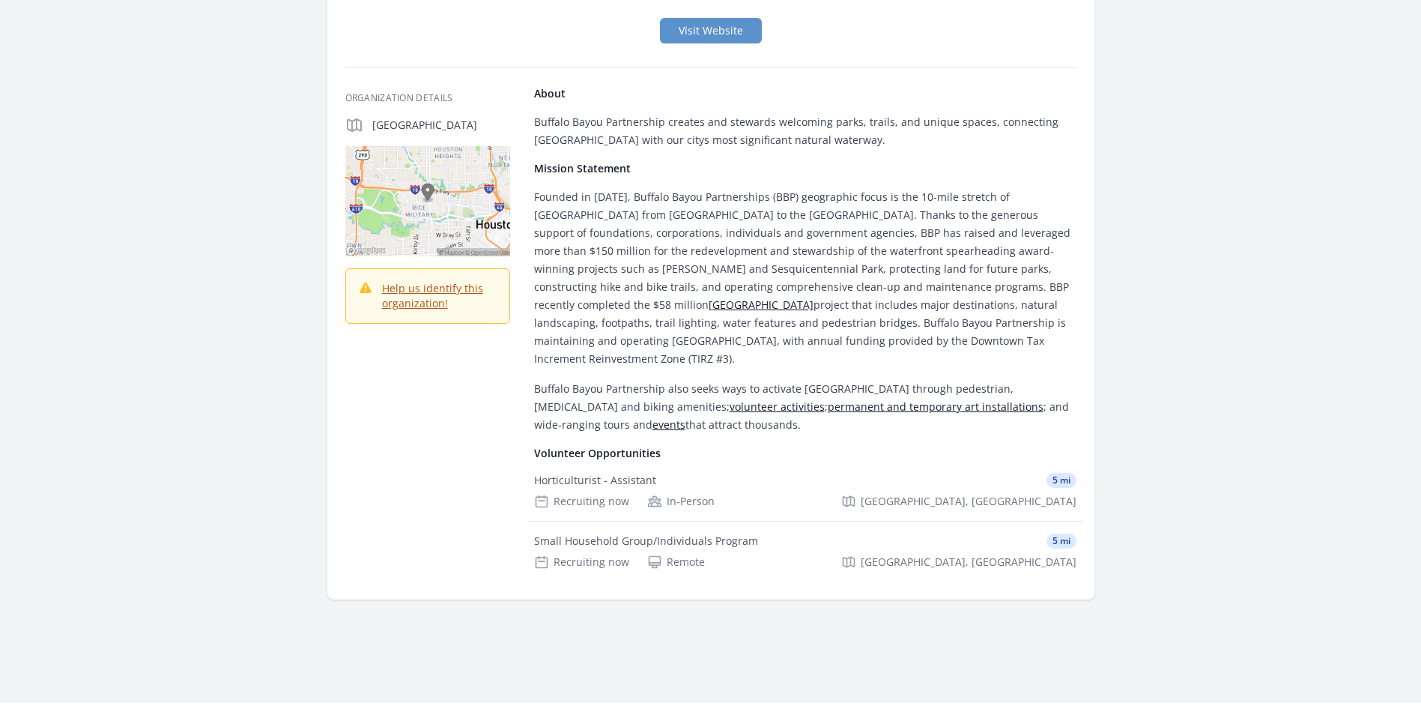
scroll to position [0, 0]
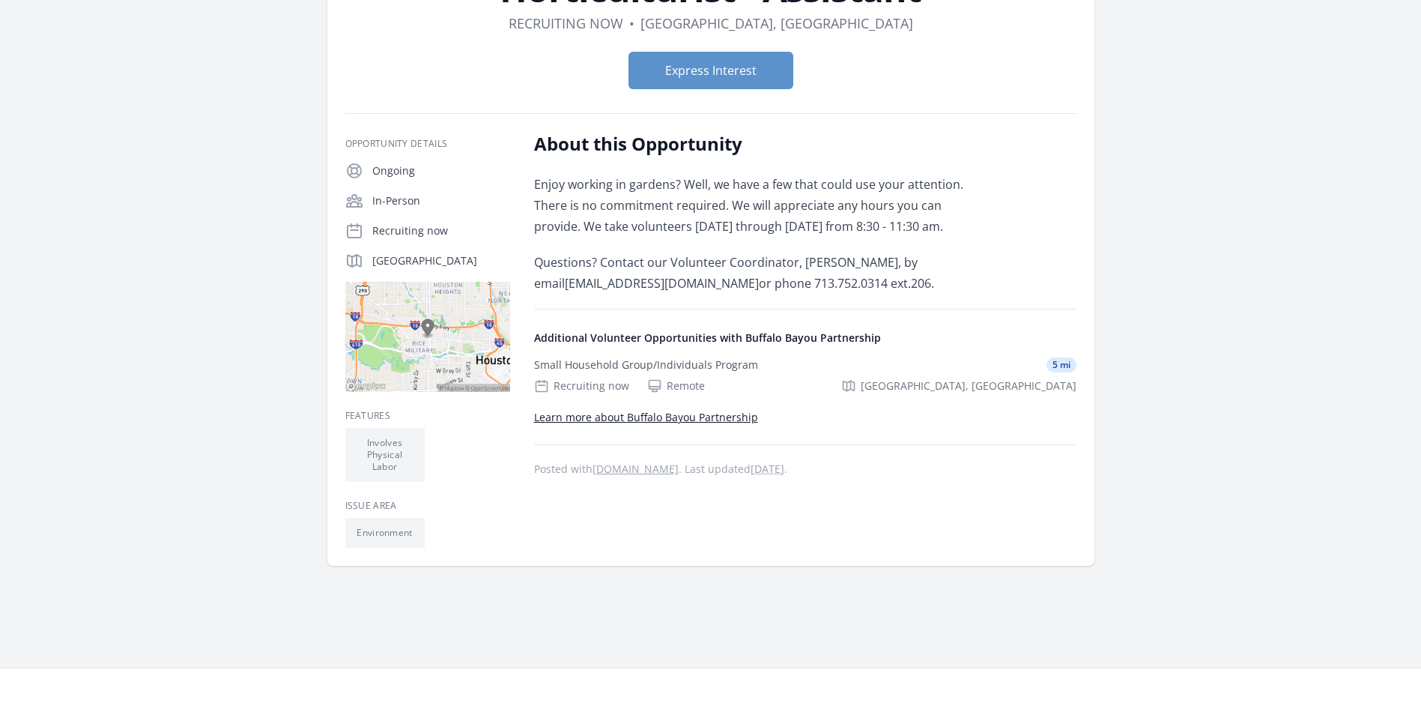
scroll to position [75, 0]
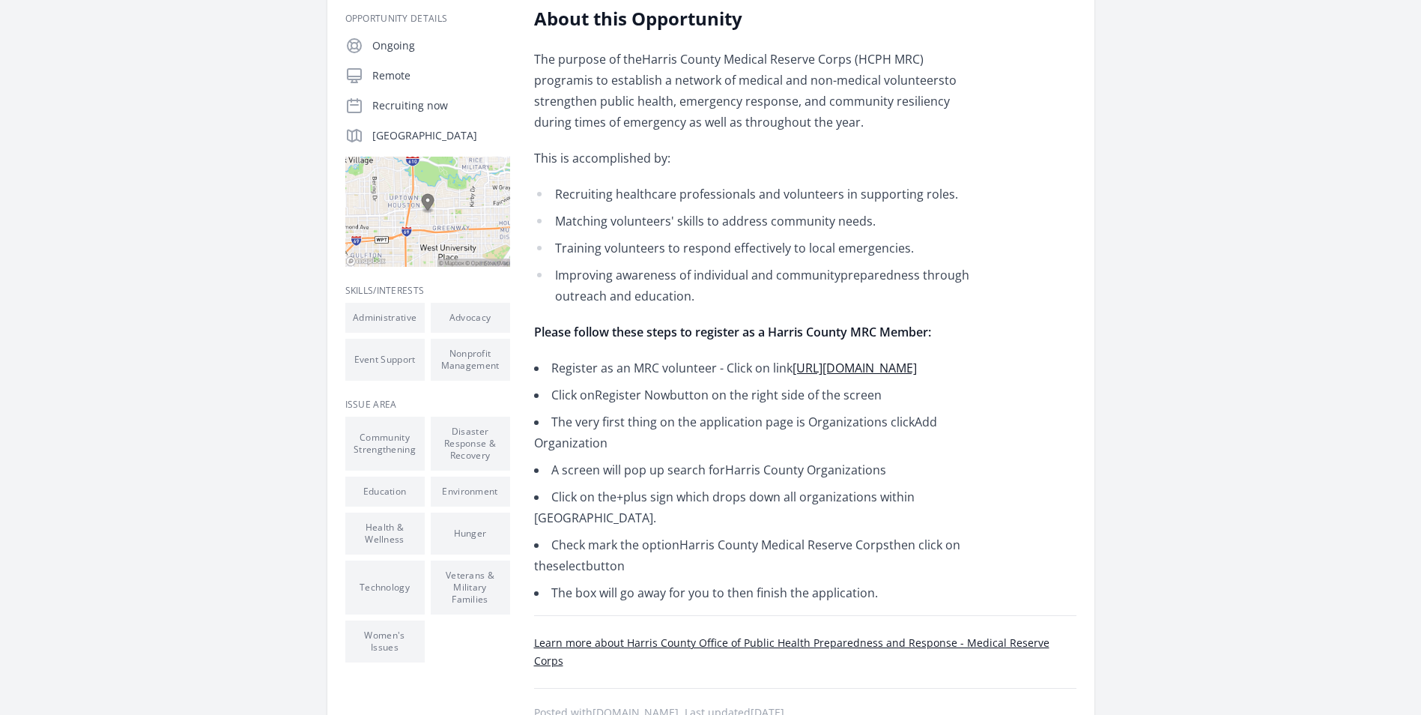
scroll to position [375, 0]
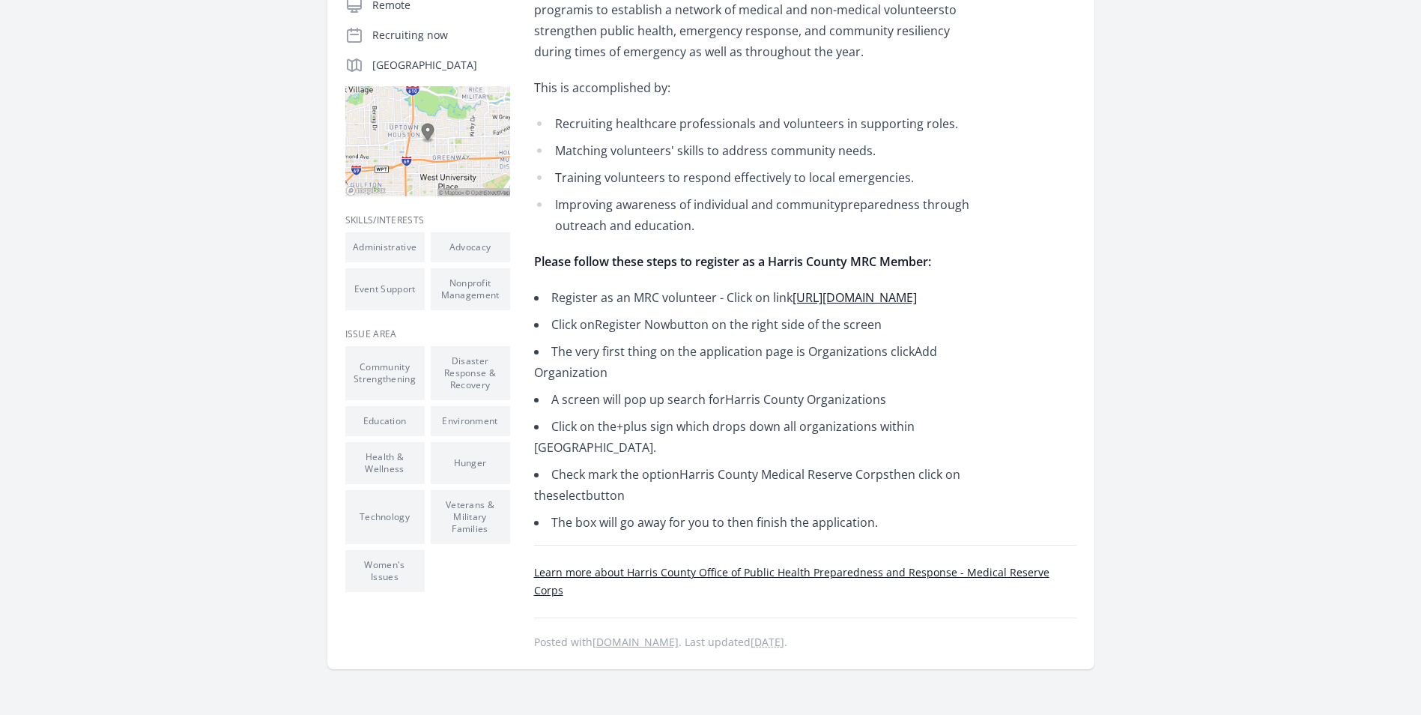
click at [793, 306] on link "[URL][DOMAIN_NAME]" at bounding box center [855, 297] width 124 height 16
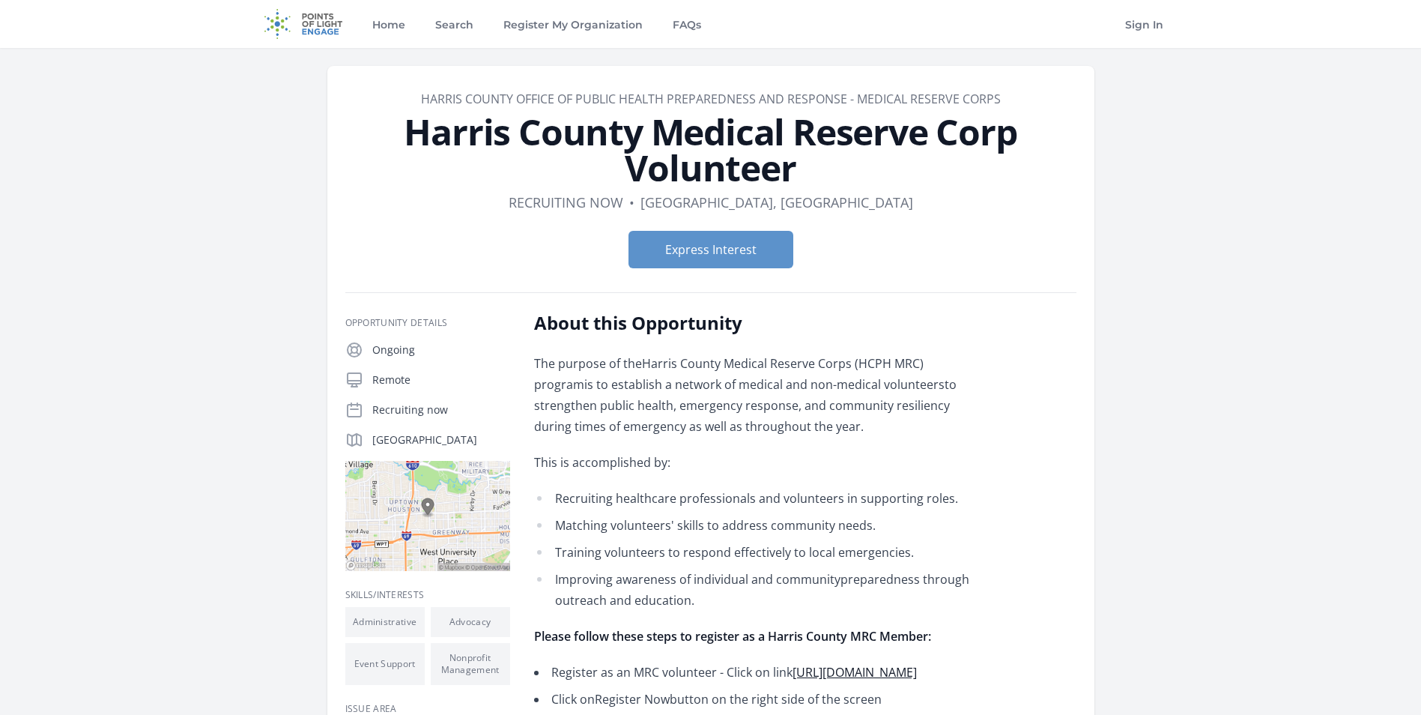
drag, startPoint x: 396, startPoint y: 140, endPoint x: 883, endPoint y: 178, distance: 489.2
click at [883, 178] on h1 "Harris County Medical Reserve Corp Volunteer" at bounding box center [710, 150] width 731 height 72
